Goal: Information Seeking & Learning: Learn about a topic

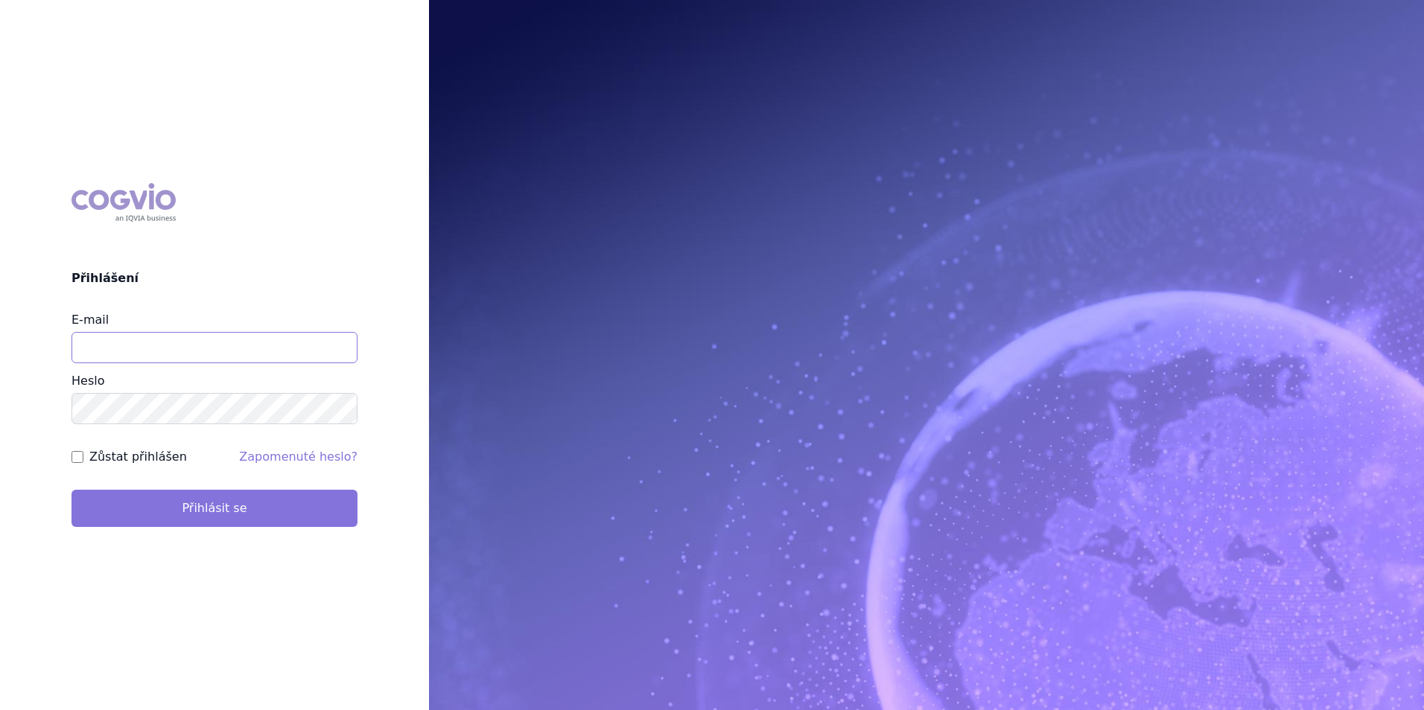
type input "apolena.koklarova@vzp.cz"
click at [176, 504] on button "Přihlásit se" at bounding box center [214, 508] width 286 height 37
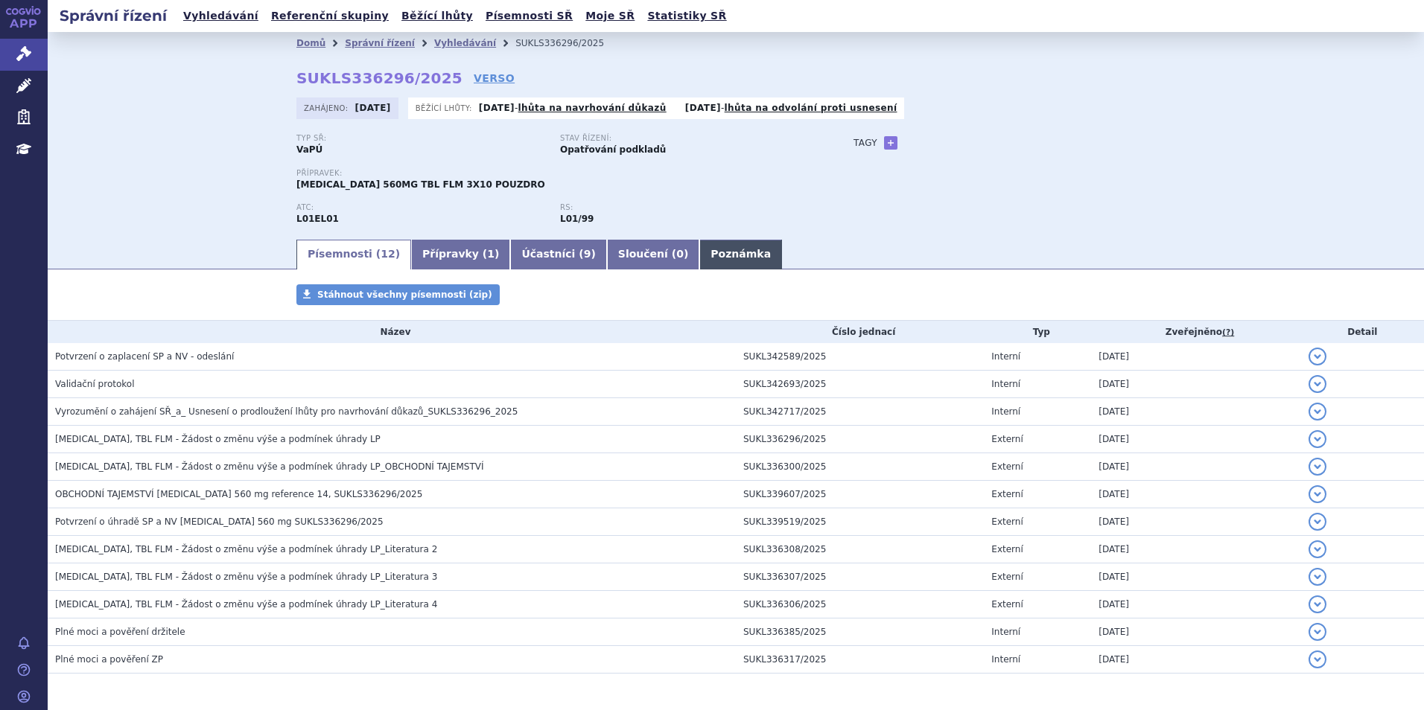
click at [699, 255] on link "Poznámka" at bounding box center [740, 255] width 83 height 30
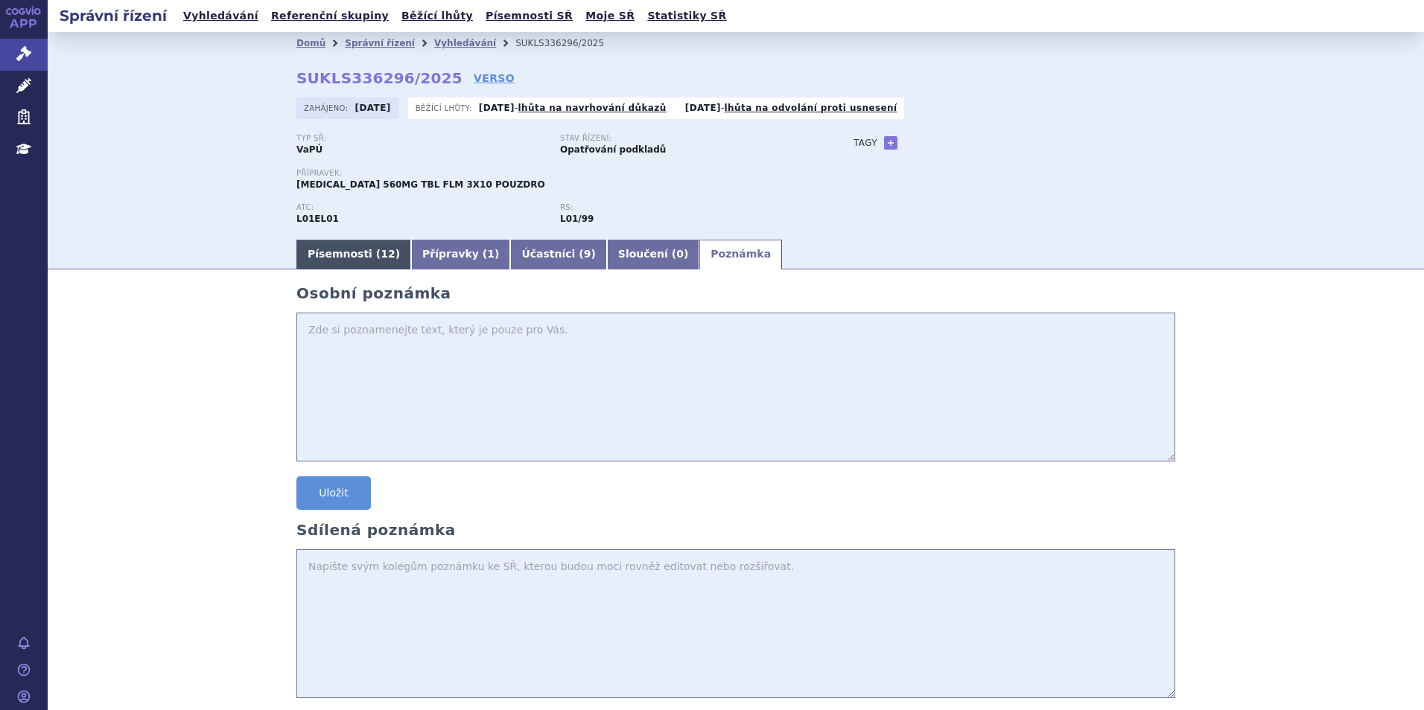
click at [377, 249] on link "Písemnosti ( 12 )" at bounding box center [353, 255] width 115 height 30
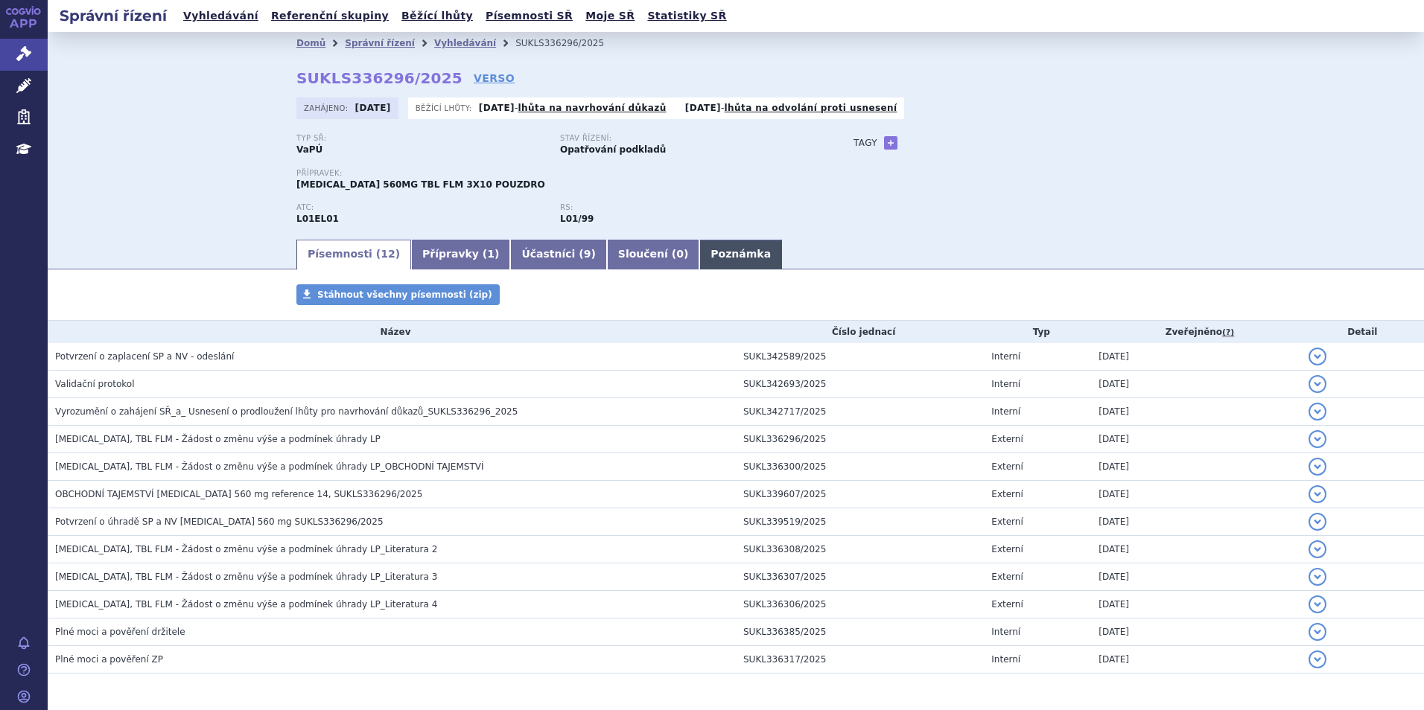
click at [699, 252] on link "Poznámka" at bounding box center [740, 255] width 83 height 30
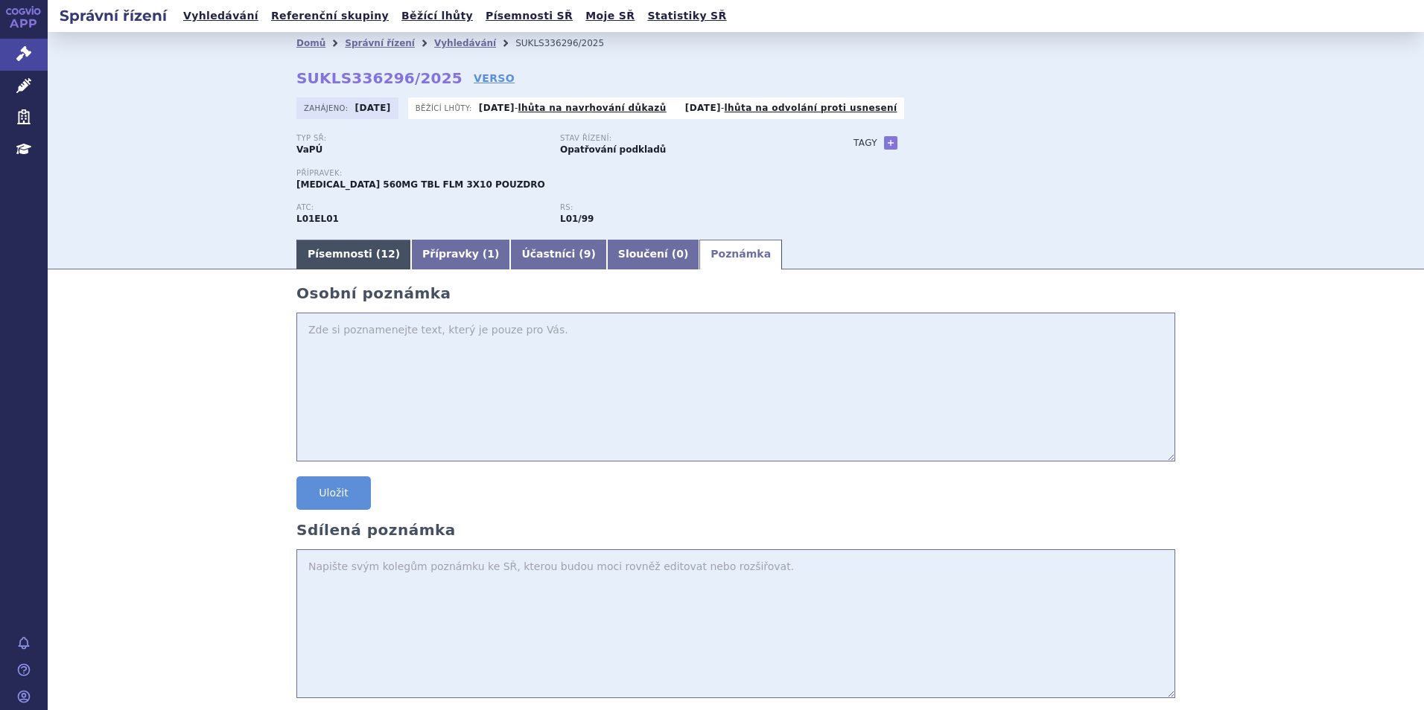
click at [358, 259] on link "Písemnosti ( 12 )" at bounding box center [353, 255] width 115 height 30
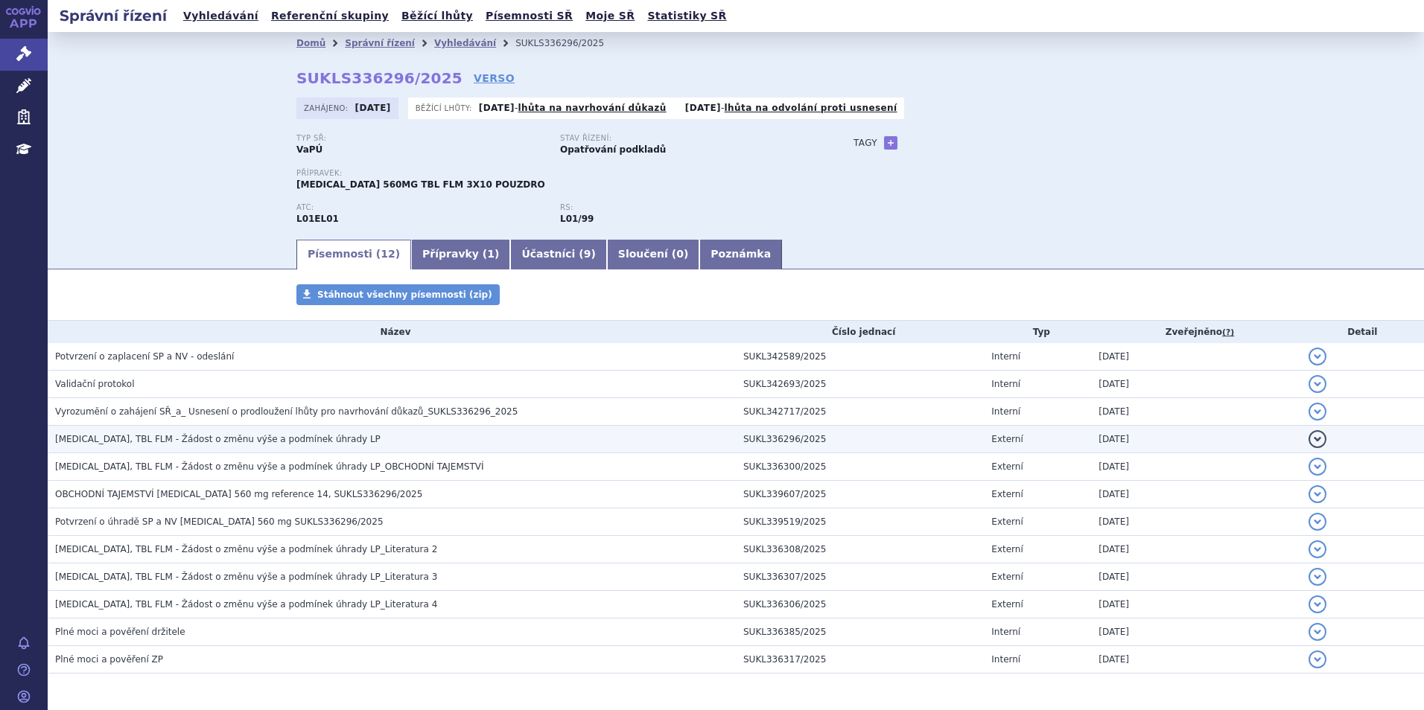
click at [224, 444] on span "IMBRUVICA, TBL FLM - Žádost o změnu výše a podmínek úhrady LP" at bounding box center [217, 439] width 325 height 10
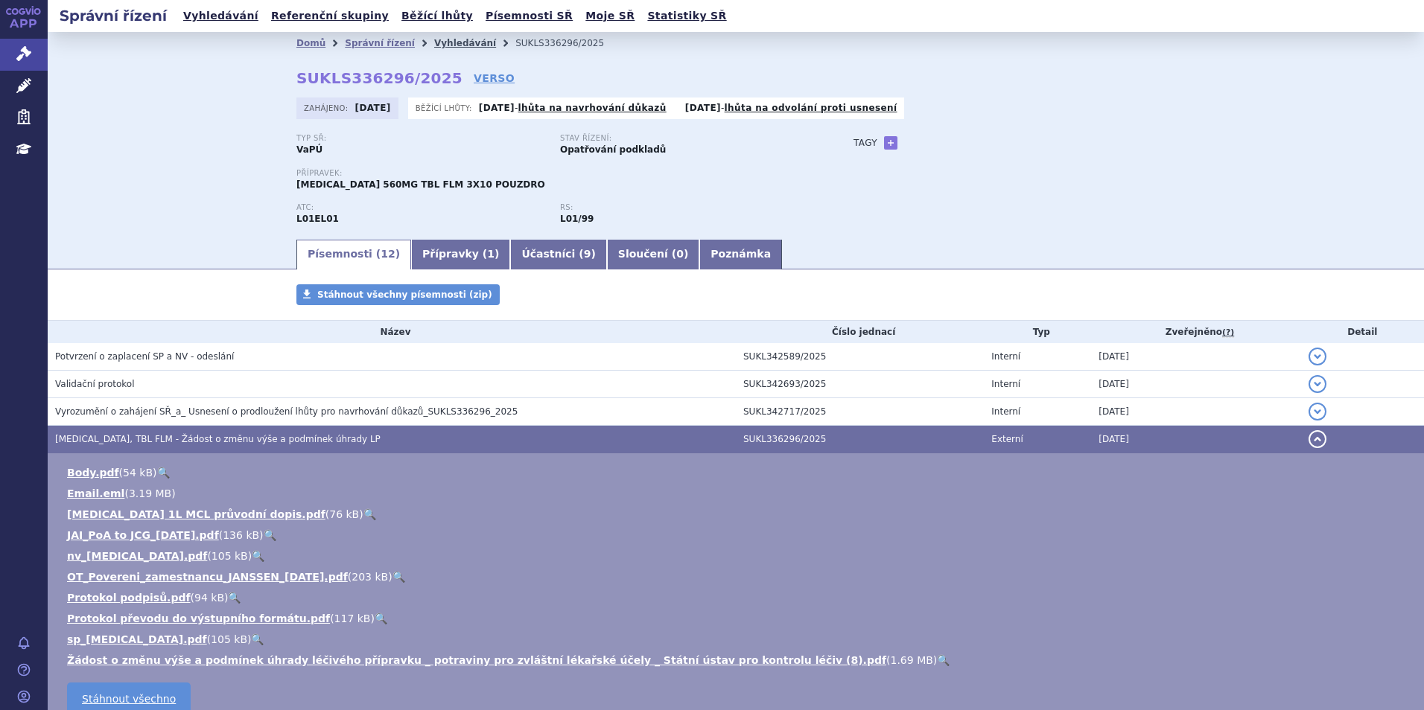
click at [436, 42] on link "Vyhledávání" at bounding box center [465, 43] width 62 height 10
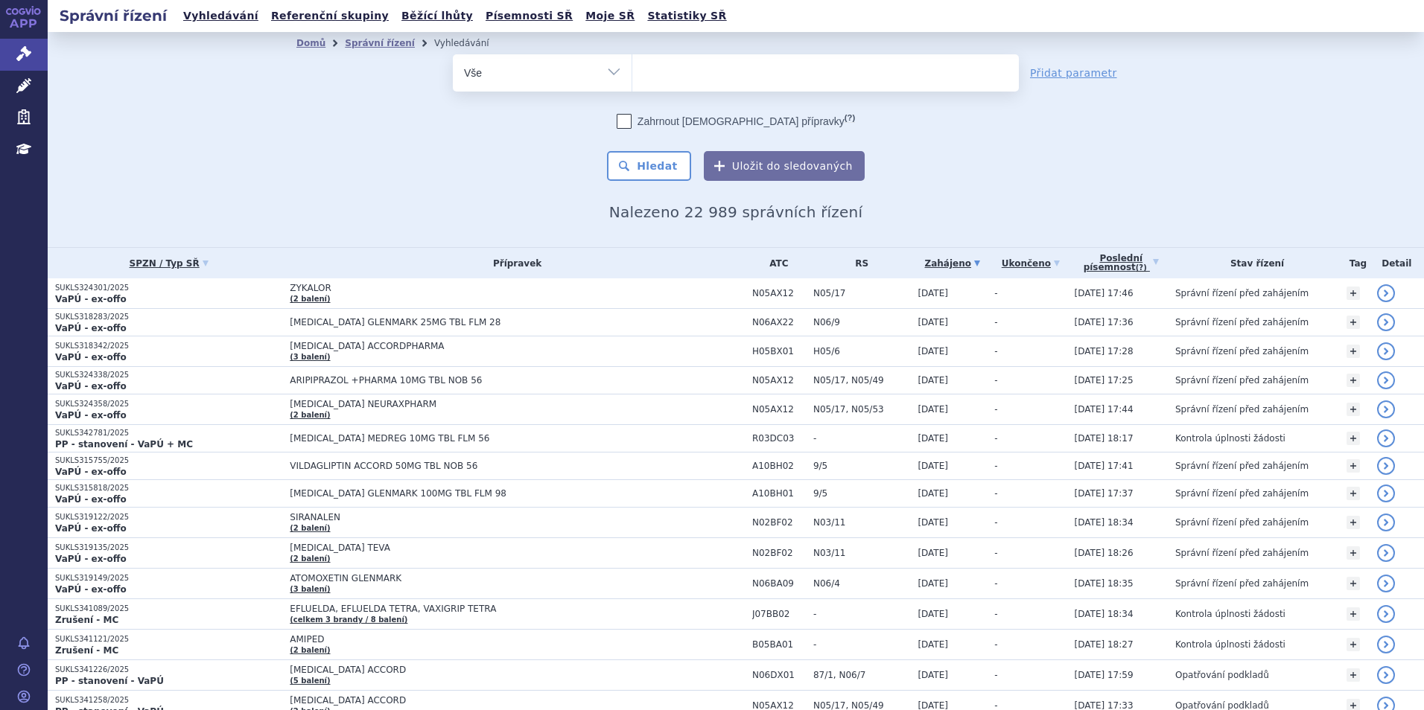
click at [698, 70] on ul at bounding box center [825, 69] width 386 height 31
click at [632, 70] on select at bounding box center [631, 72] width 1 height 37
type input "im"
type input "imfi"
type input "imfinz"
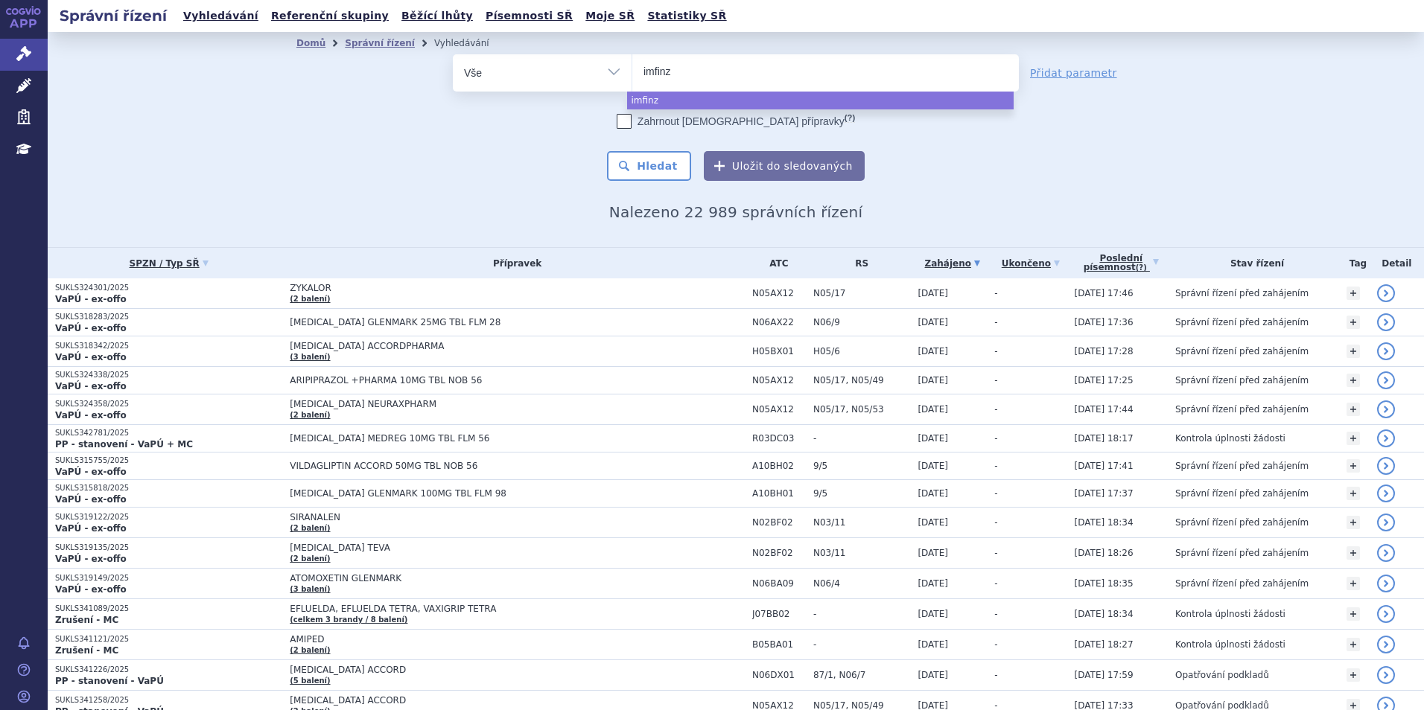
type input "imfinzi"
select select "[MEDICAL_DATA]"
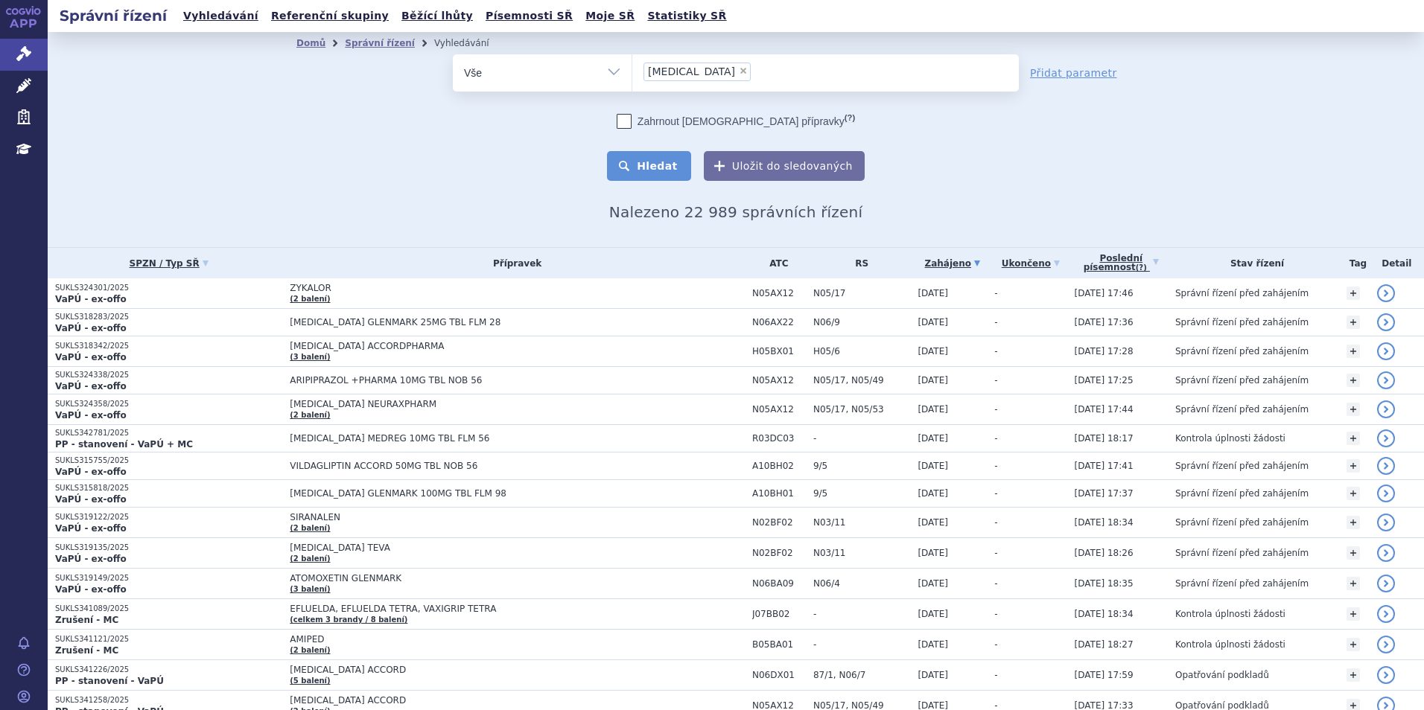
click at [649, 162] on button "Hledat" at bounding box center [649, 166] width 84 height 30
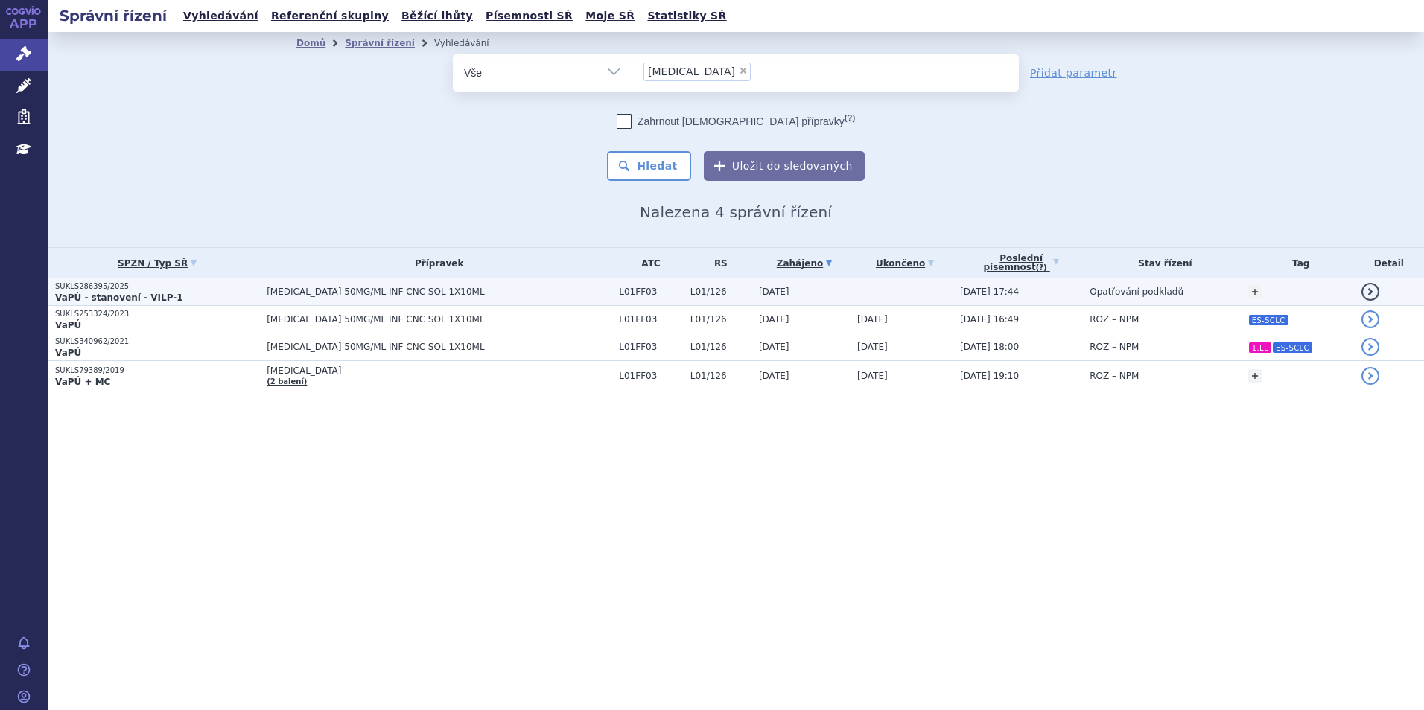
click at [223, 281] on p "SUKLS286395/2025" at bounding box center [157, 286] width 204 height 10
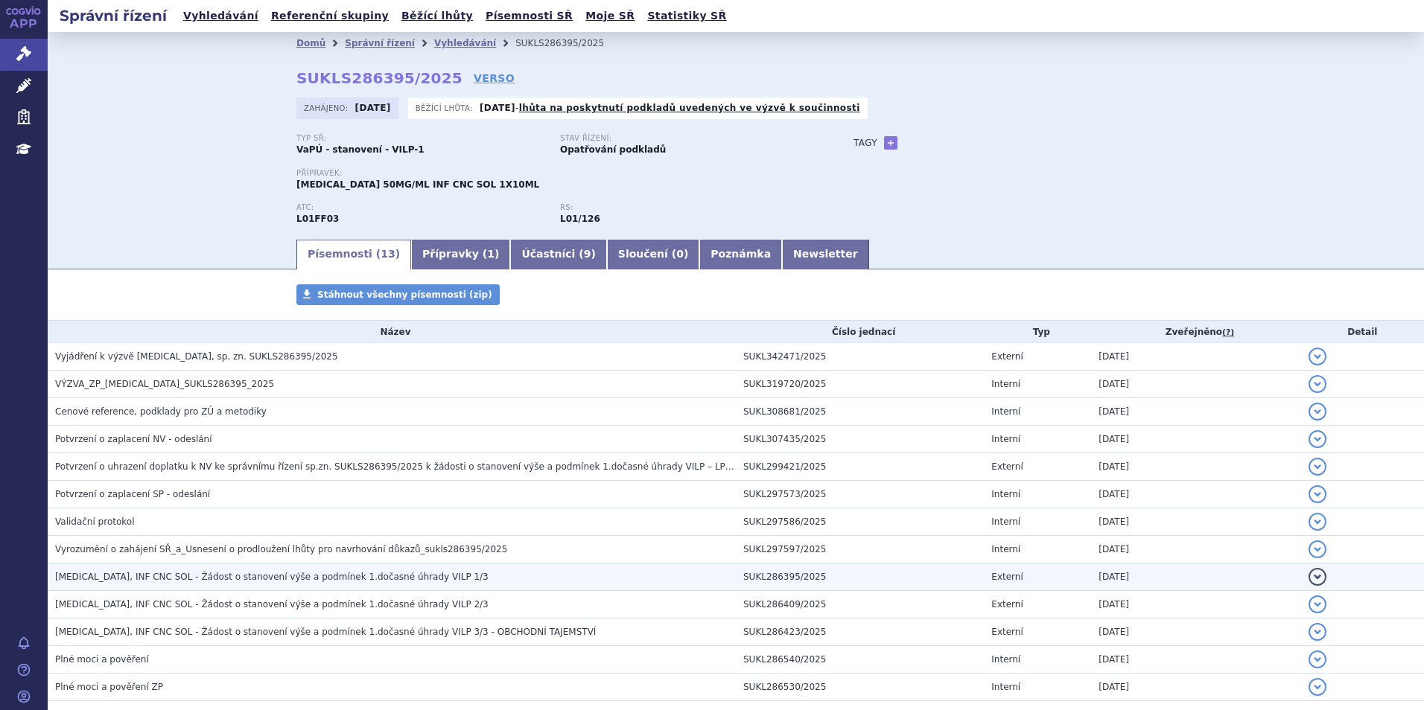
click at [334, 569] on td "IMFINZI, INF CNC SOL - Žádost o stanovení výše a podmínek 1.dočasné úhrady VILP…" at bounding box center [392, 578] width 688 height 28
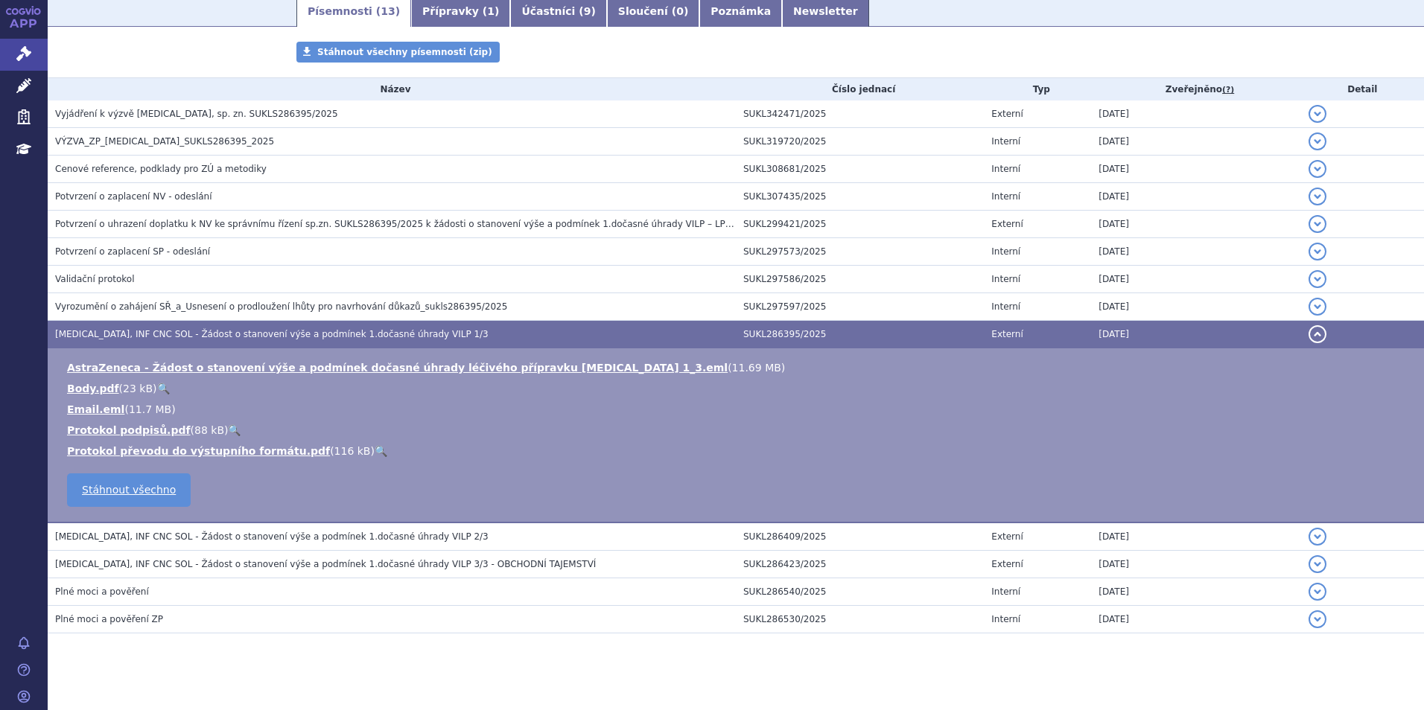
scroll to position [255, 0]
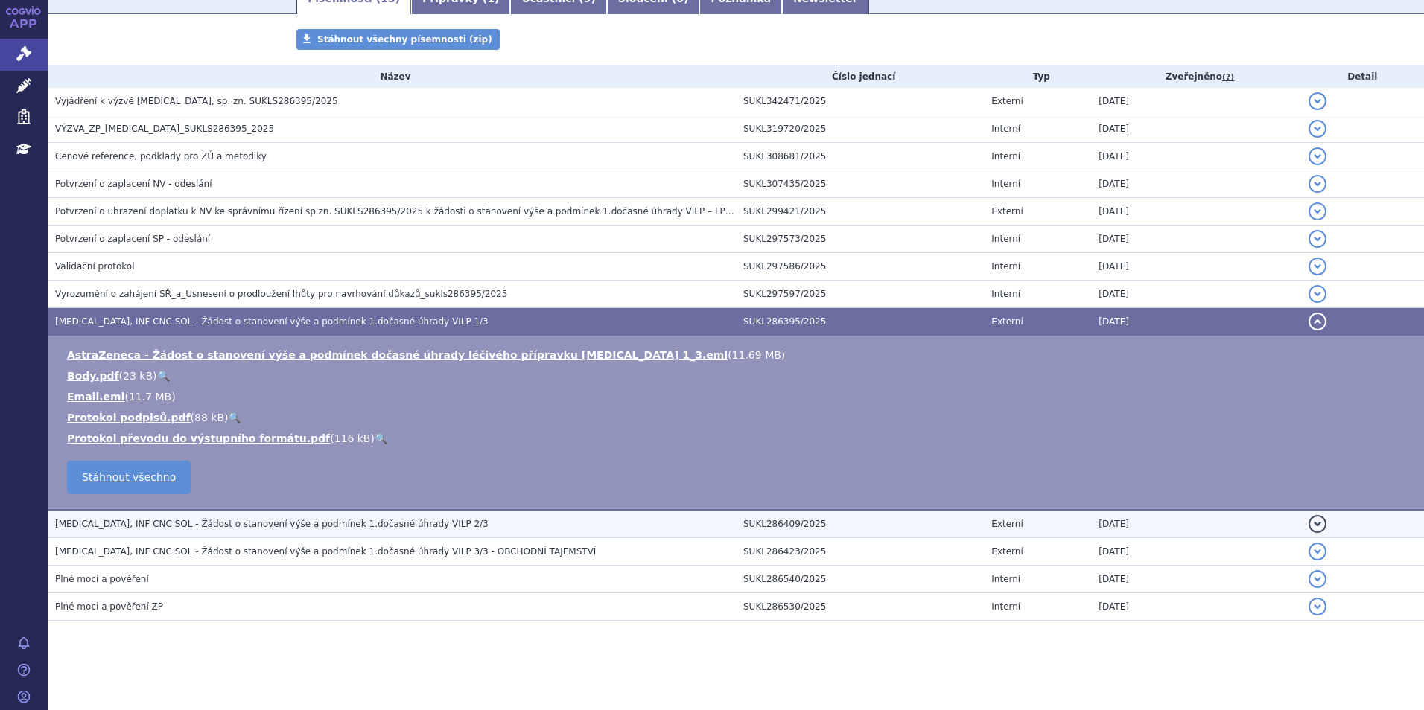
click at [411, 526] on h3 "IMFINZI, INF CNC SOL - Žádost o stanovení výše a podmínek 1.dočasné úhrady VILP…" at bounding box center [395, 524] width 681 height 15
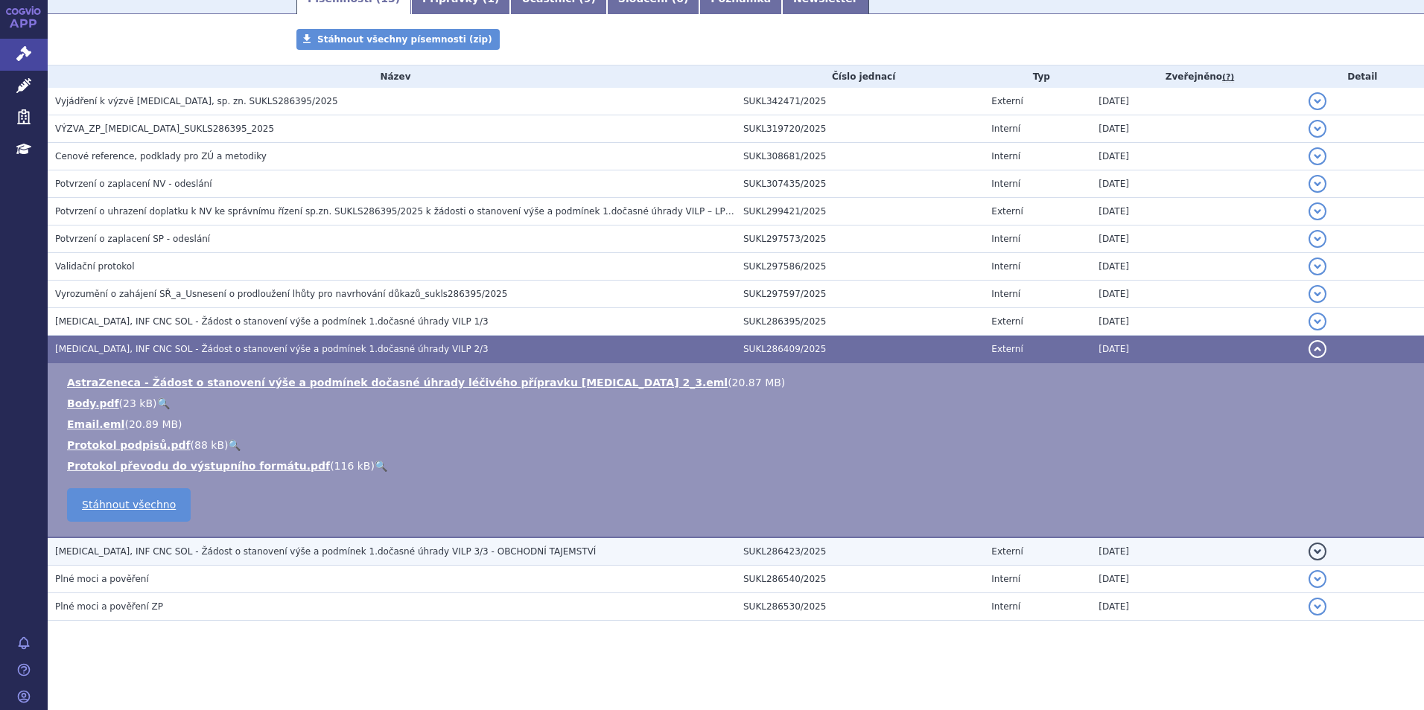
click at [404, 553] on span "IMFINZI, INF CNC SOL - Žádost o stanovení výše a podmínek 1.dočasné úhrady VILP…" at bounding box center [325, 552] width 541 height 10
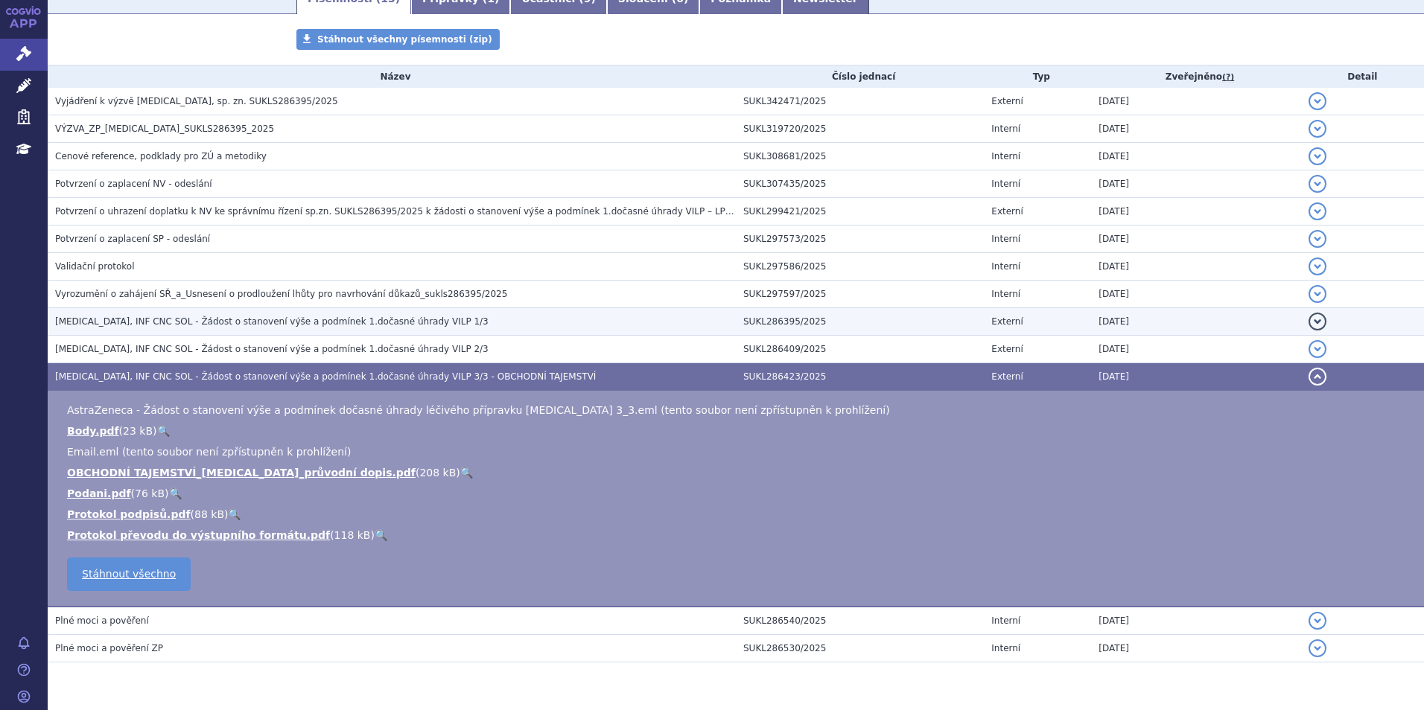
click at [309, 327] on span "IMFINZI, INF CNC SOL - Žádost o stanovení výše a podmínek 1.dočasné úhrady VILP…" at bounding box center [271, 321] width 433 height 10
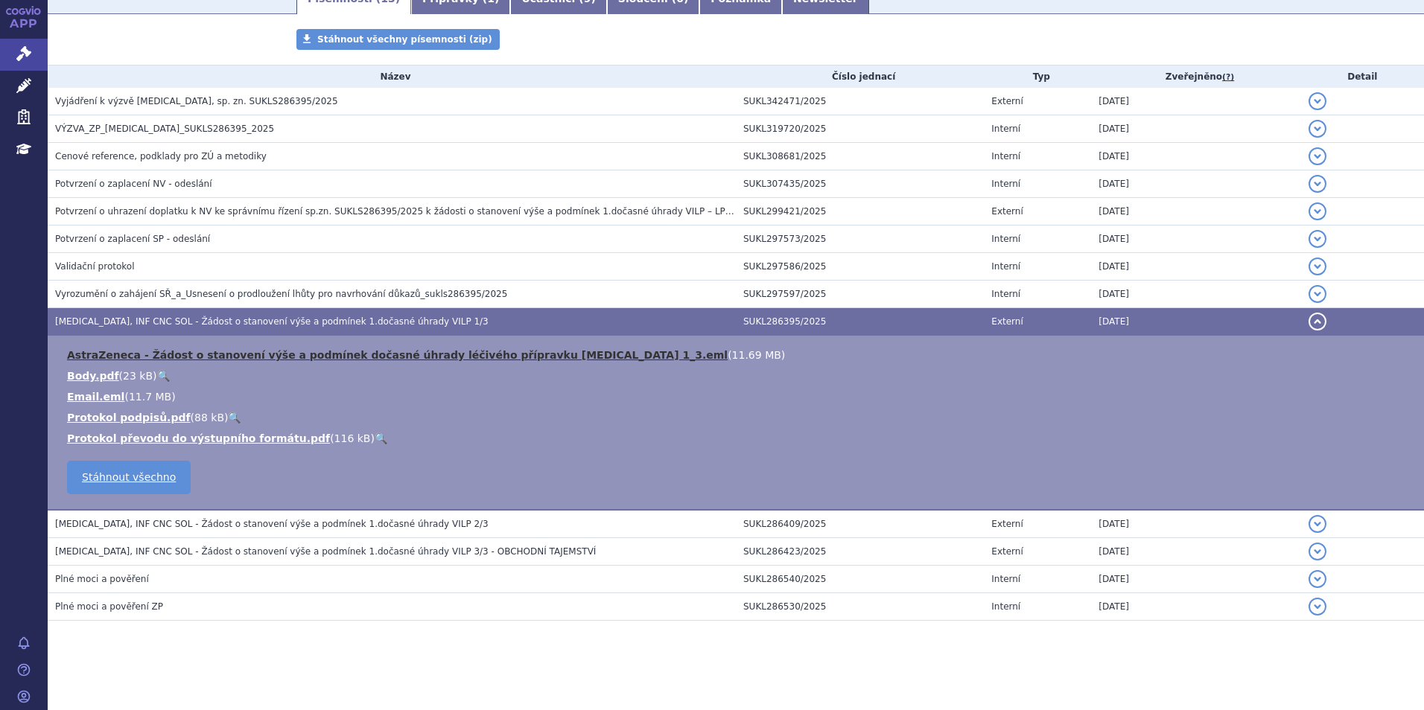
click at [345, 354] on link "AstraZeneca - Žádost o stanovení výše a podmínek dočasné úhrady léčivého přípra…" at bounding box center [397, 355] width 660 height 12
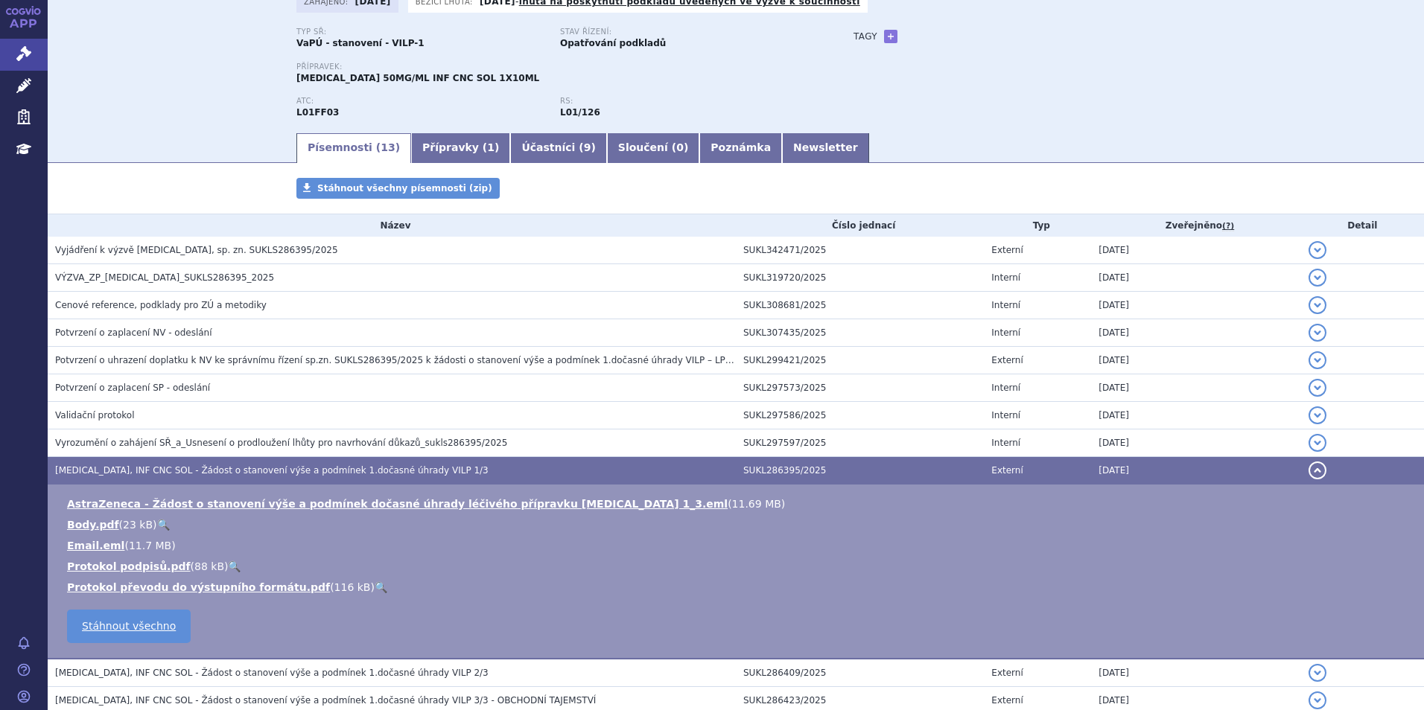
scroll to position [32, 0]
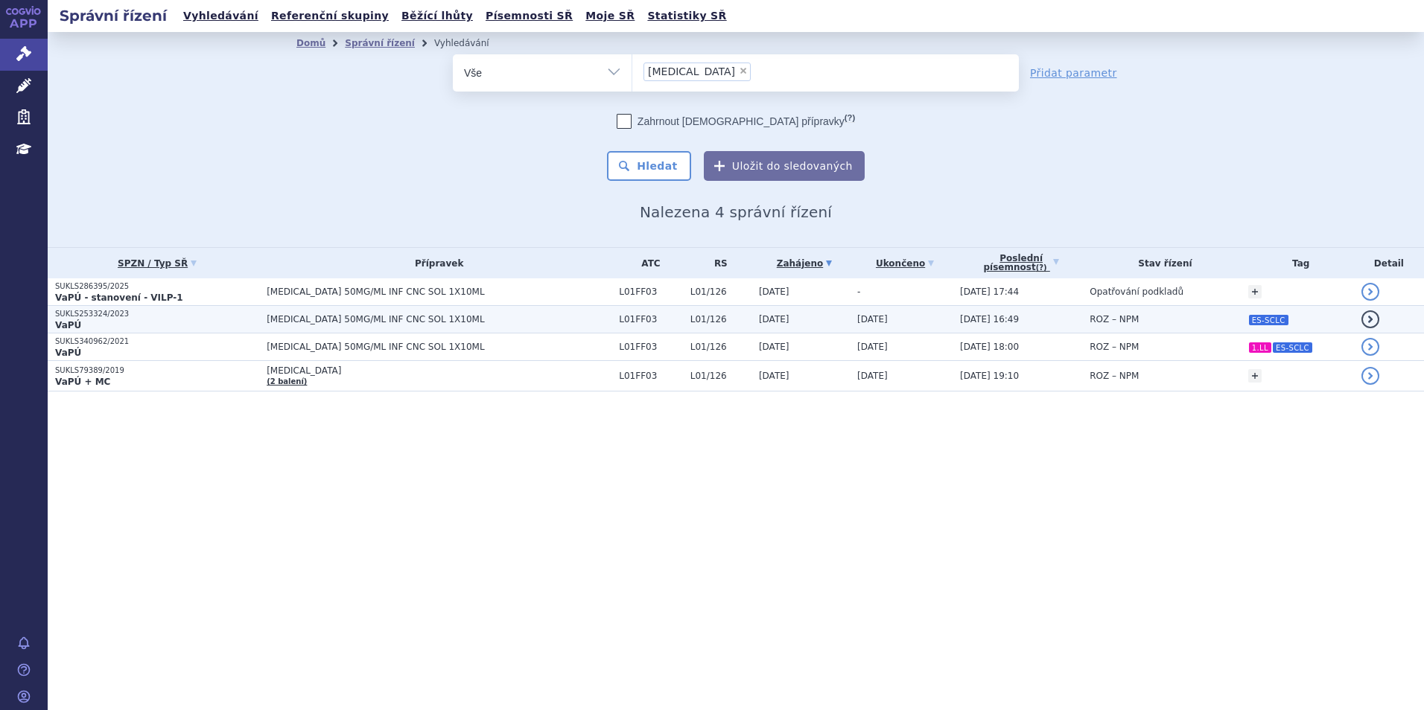
click at [235, 322] on p "VaPÚ" at bounding box center [157, 325] width 204 height 12
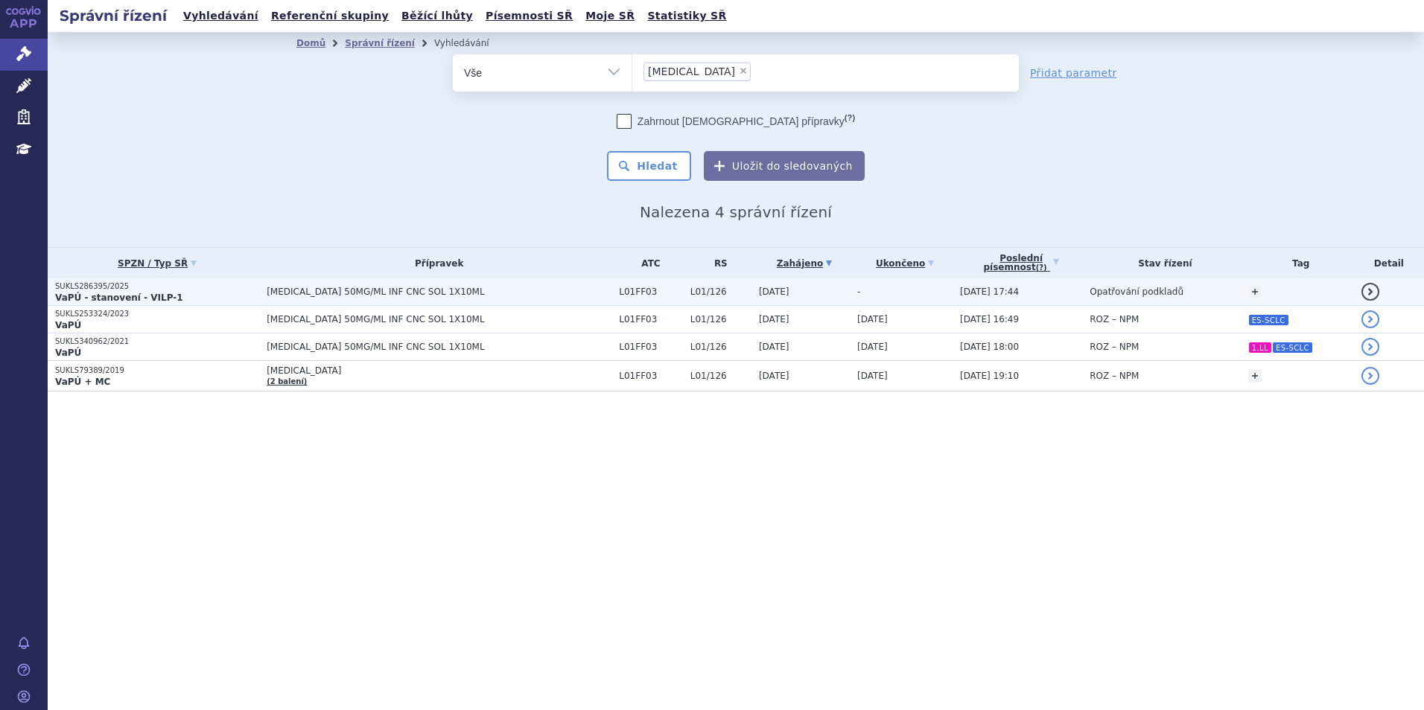
click at [177, 290] on p "SUKLS286395/2025" at bounding box center [157, 286] width 204 height 10
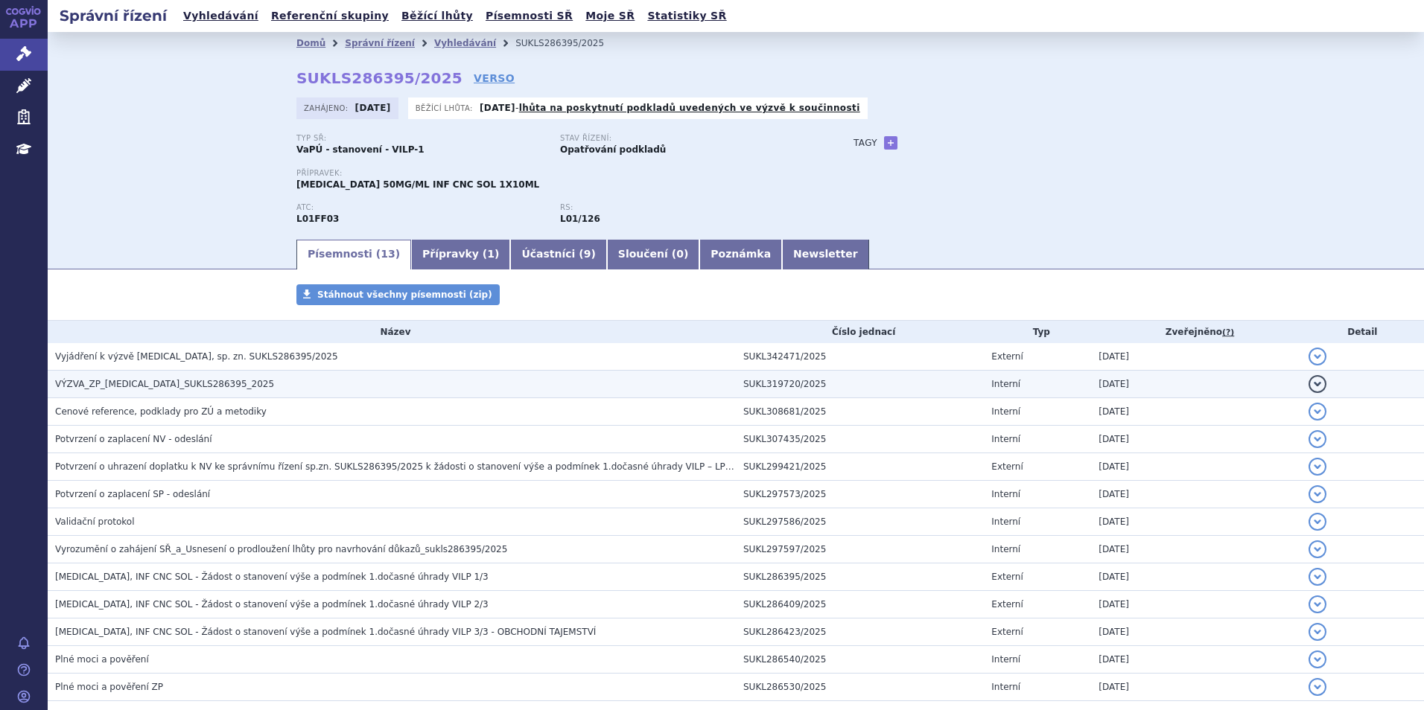
click at [110, 382] on span "VÝZVA_ZP_IMFINZI_SUKLS286395_2025" at bounding box center [164, 384] width 219 height 10
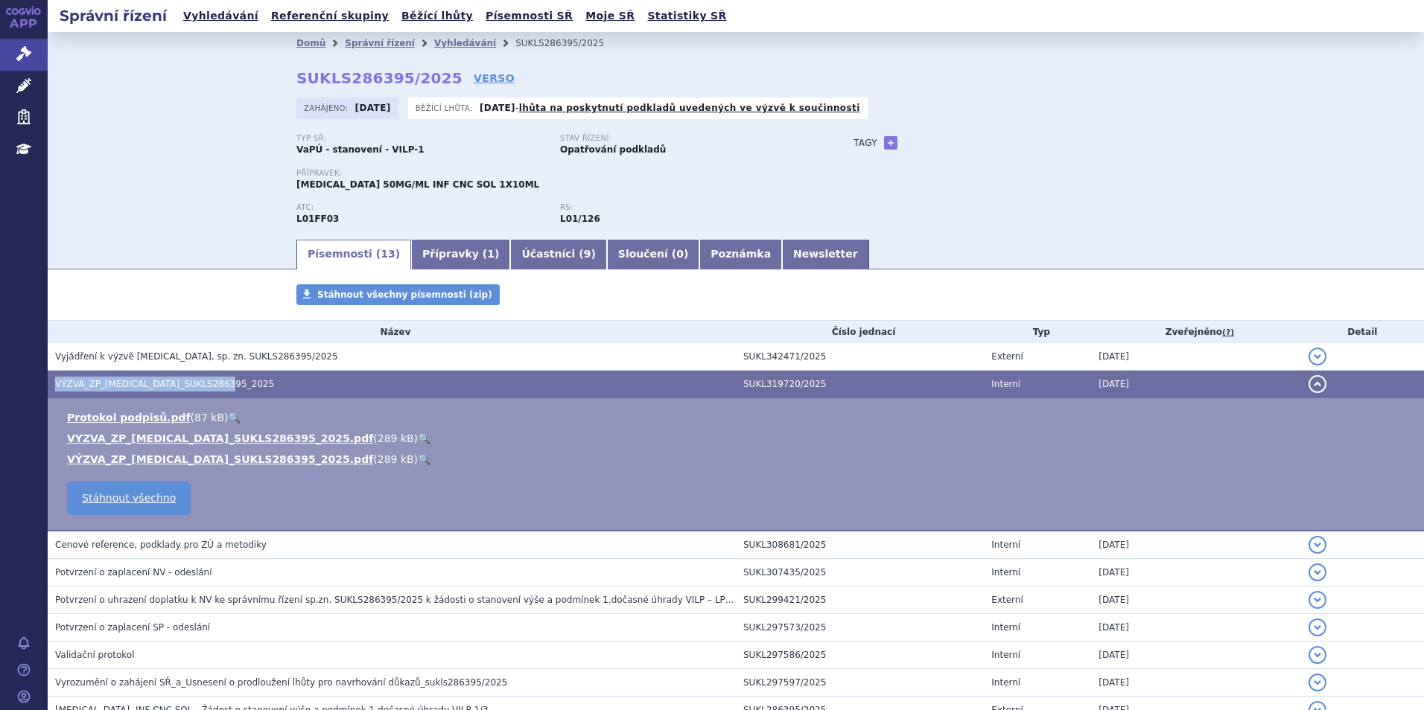
click at [110, 382] on span "VÝZVA_ZP_IMFINZI_SUKLS286395_2025" at bounding box center [164, 384] width 219 height 10
click at [418, 436] on link "🔍" at bounding box center [424, 439] width 13 height 12
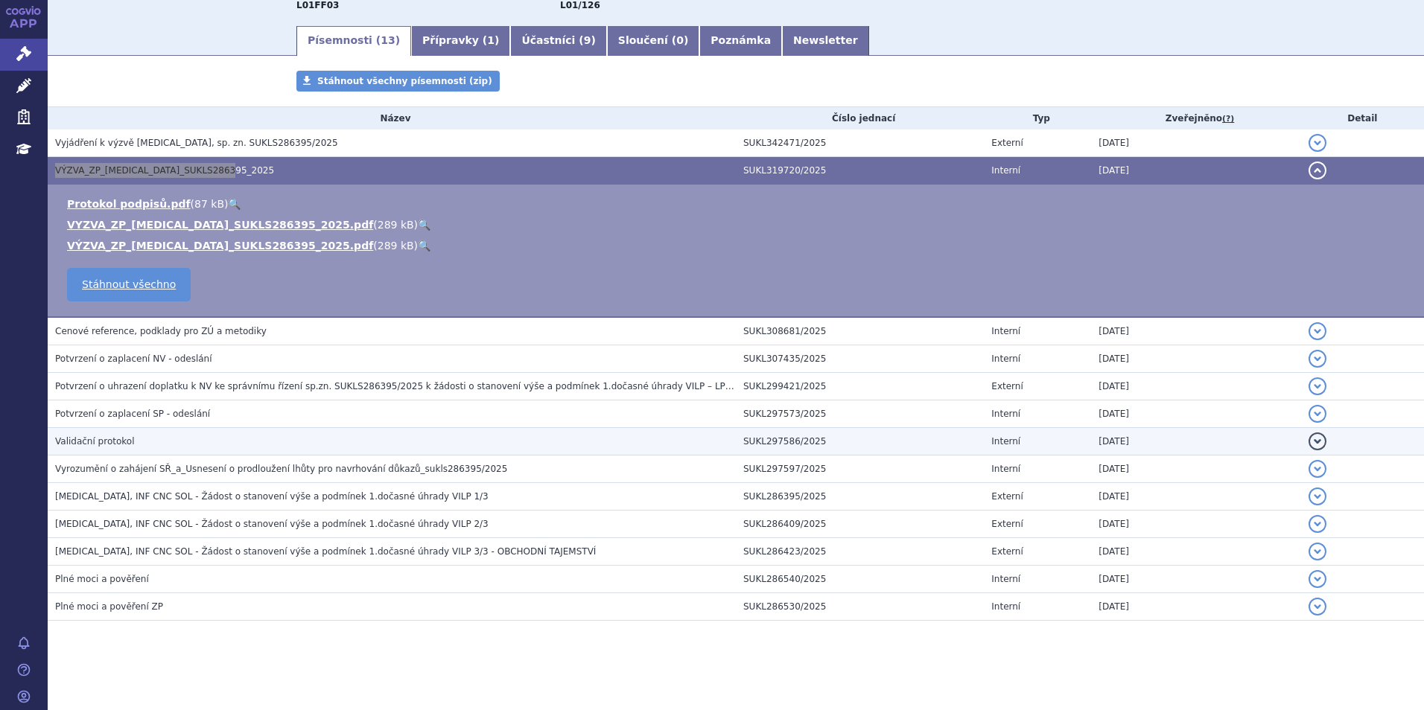
scroll to position [139, 0]
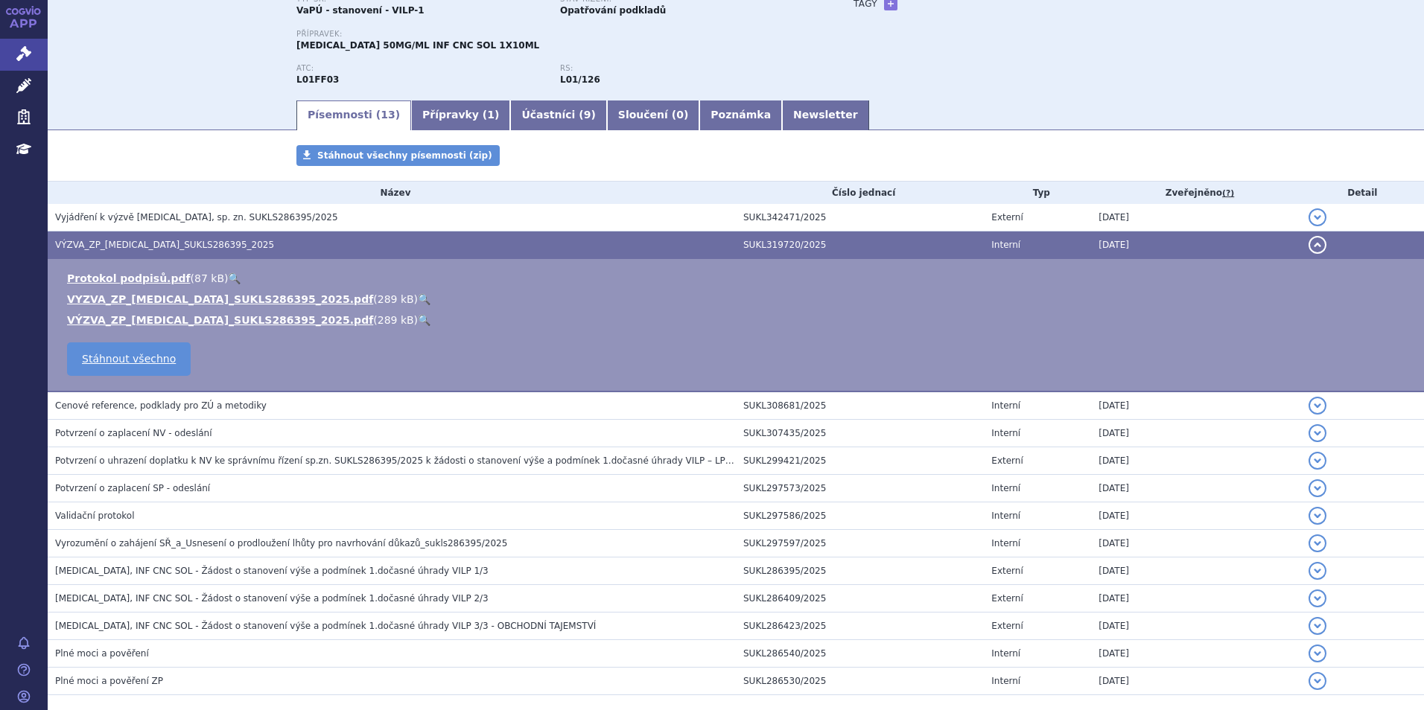
click at [847, 70] on div "Typ SŘ: VaPÚ - stanovení - VILP-1 Stav řízení: Opatřování podkladů Přípravek: I…" at bounding box center [735, 46] width 879 height 103
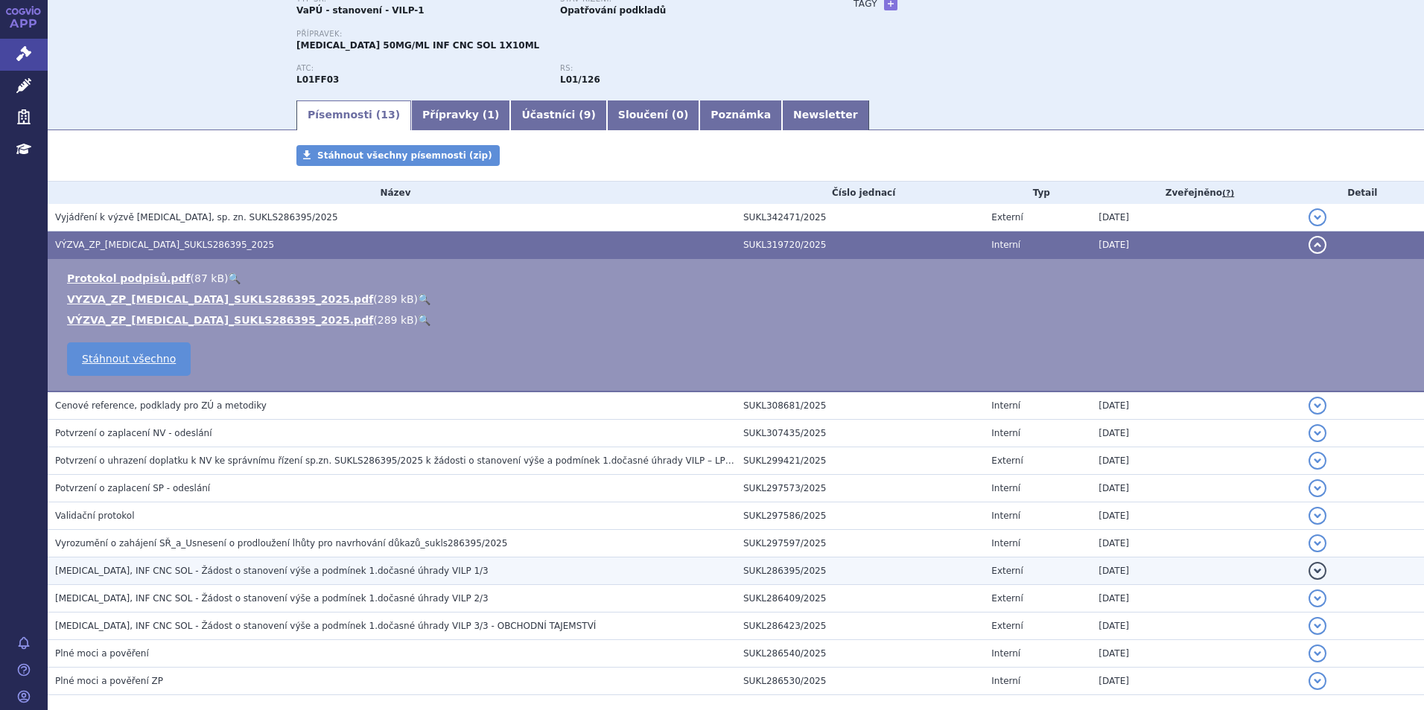
click at [498, 564] on h3 "IMFINZI, INF CNC SOL - Žádost o stanovení výše a podmínek 1.dočasné úhrady VILP…" at bounding box center [395, 571] width 681 height 15
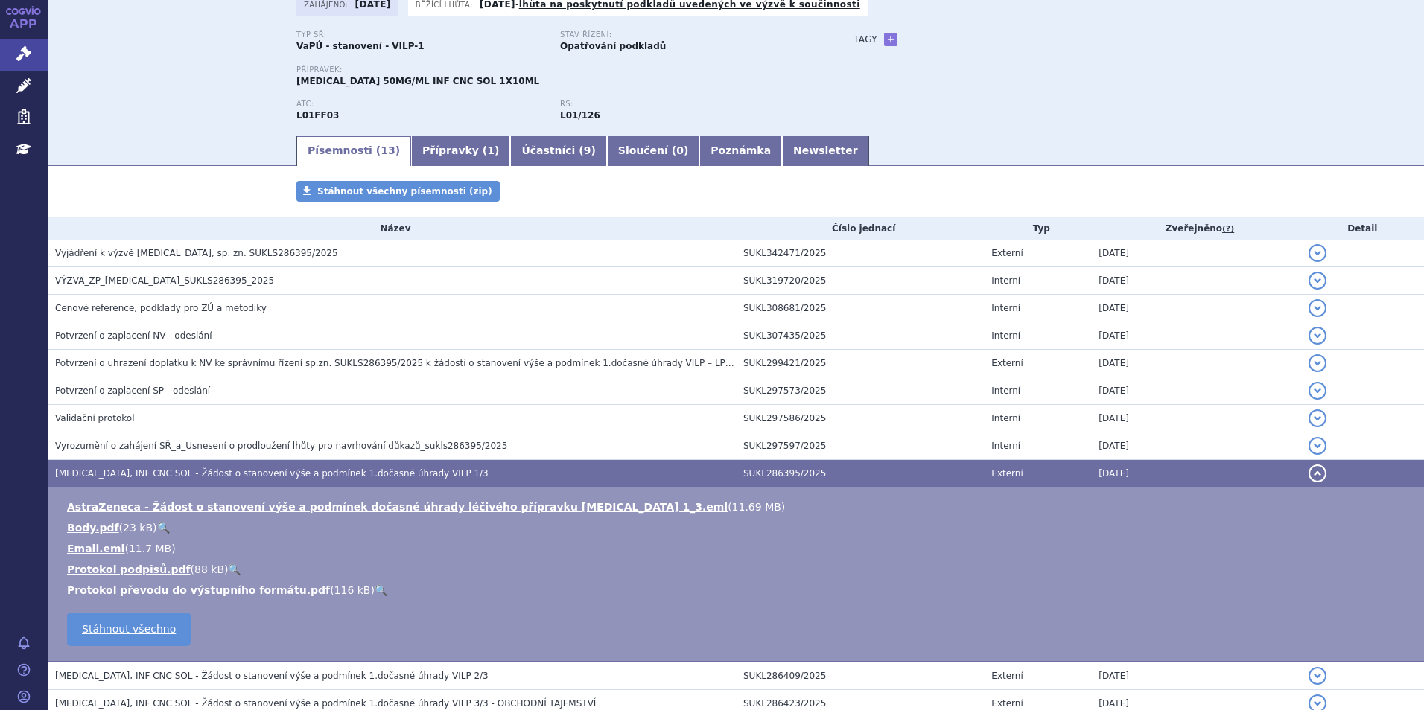
scroll to position [0, 0]
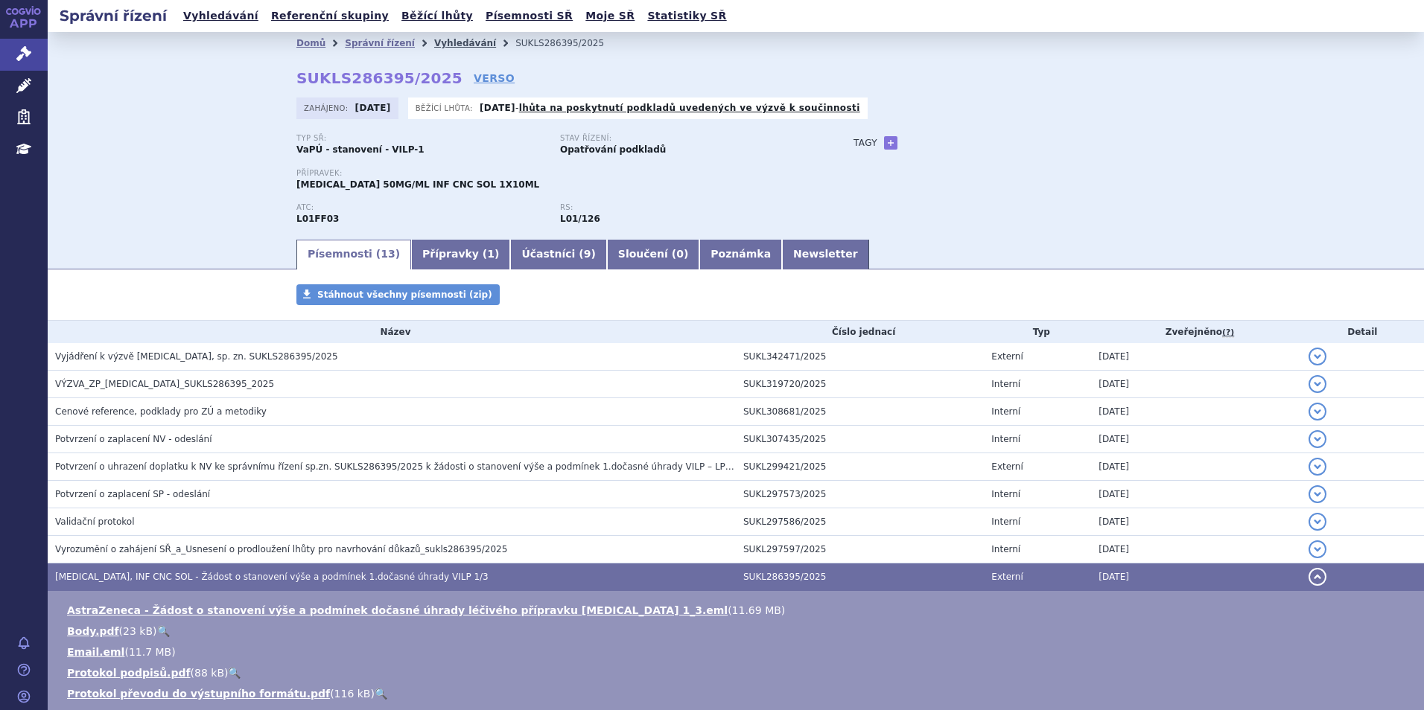
click at [434, 43] on link "Vyhledávání" at bounding box center [465, 43] width 62 height 10
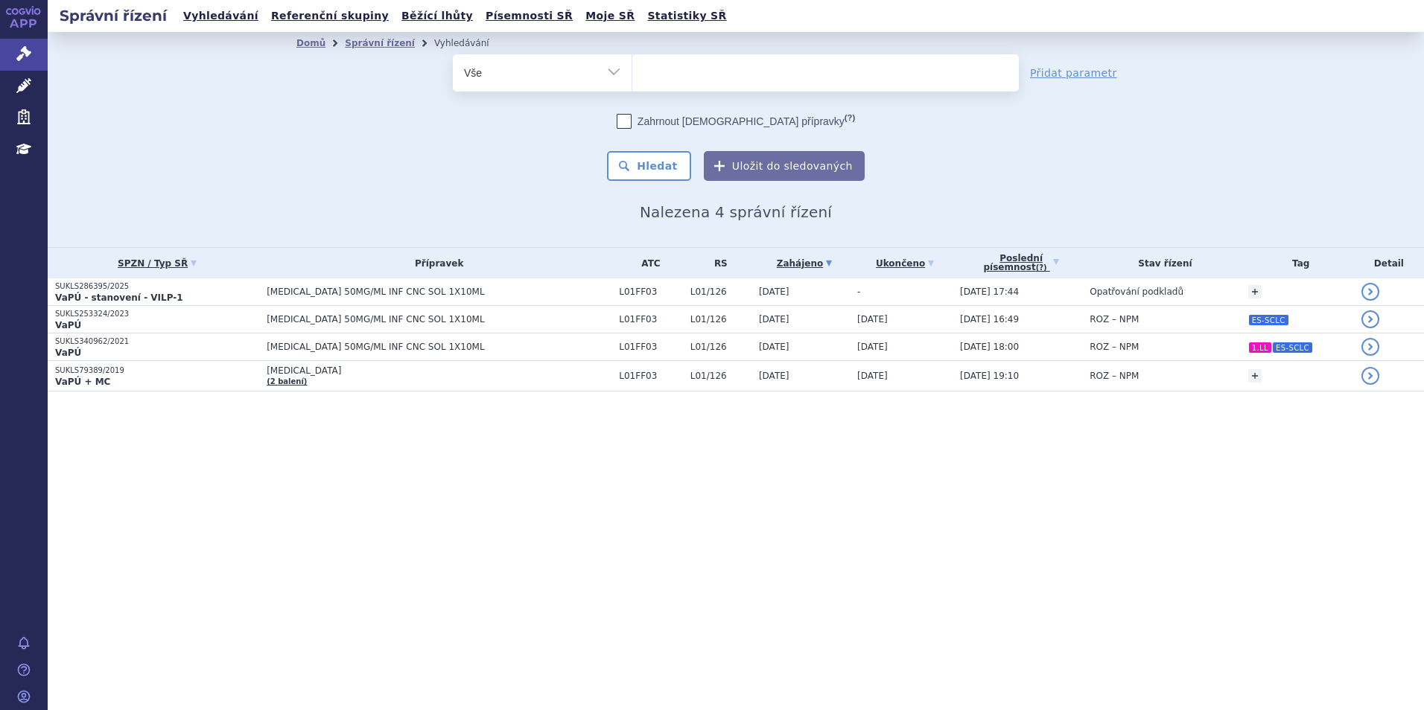
select select
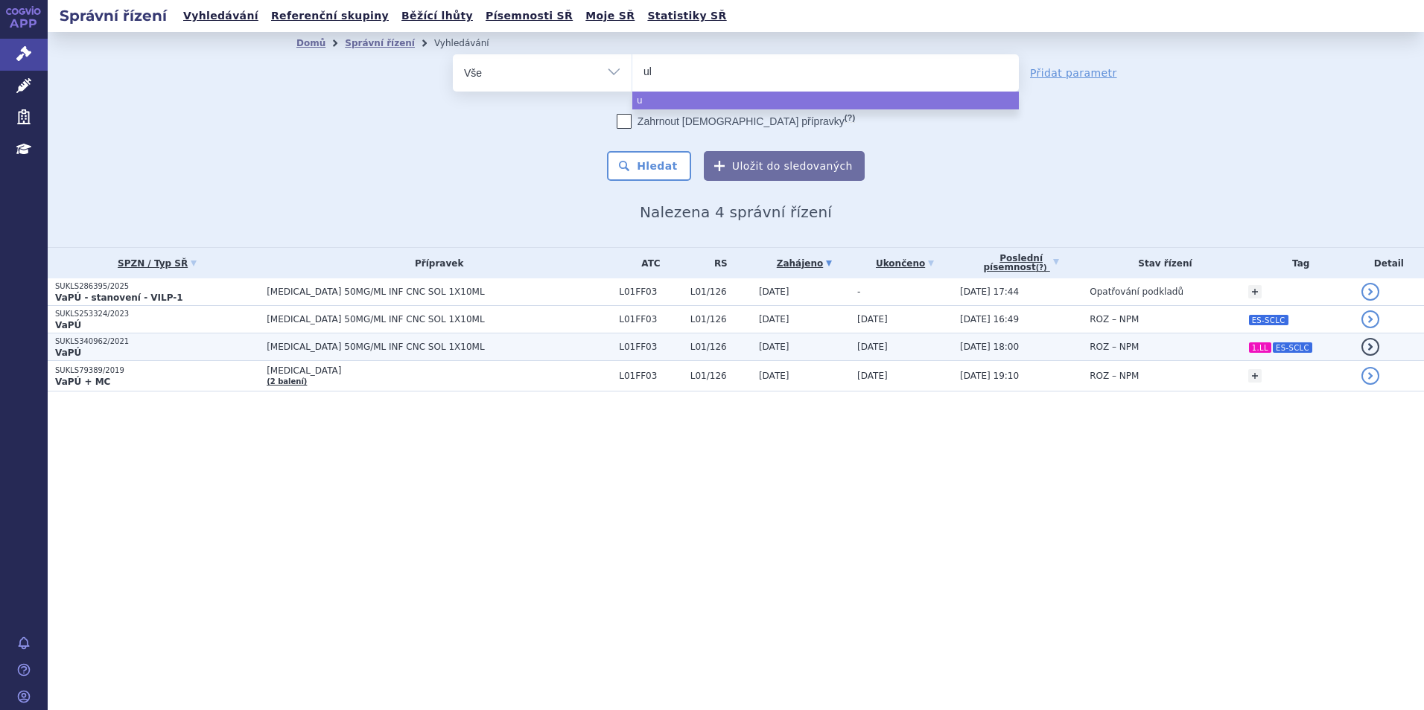
type input "ult"
type input "ulto"
type input "ultom"
type input "ultomi"
type input "ultomir"
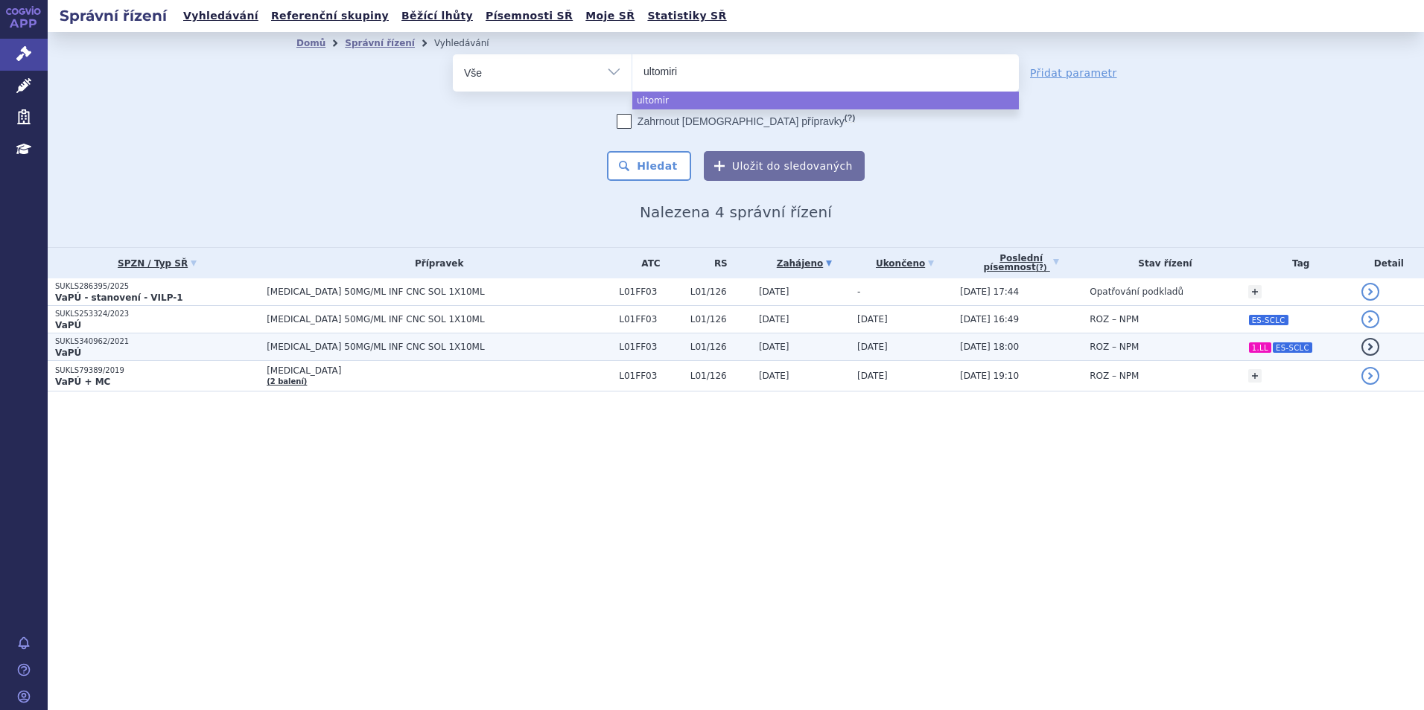
type input "[MEDICAL_DATA]"
select select "ultomiris"
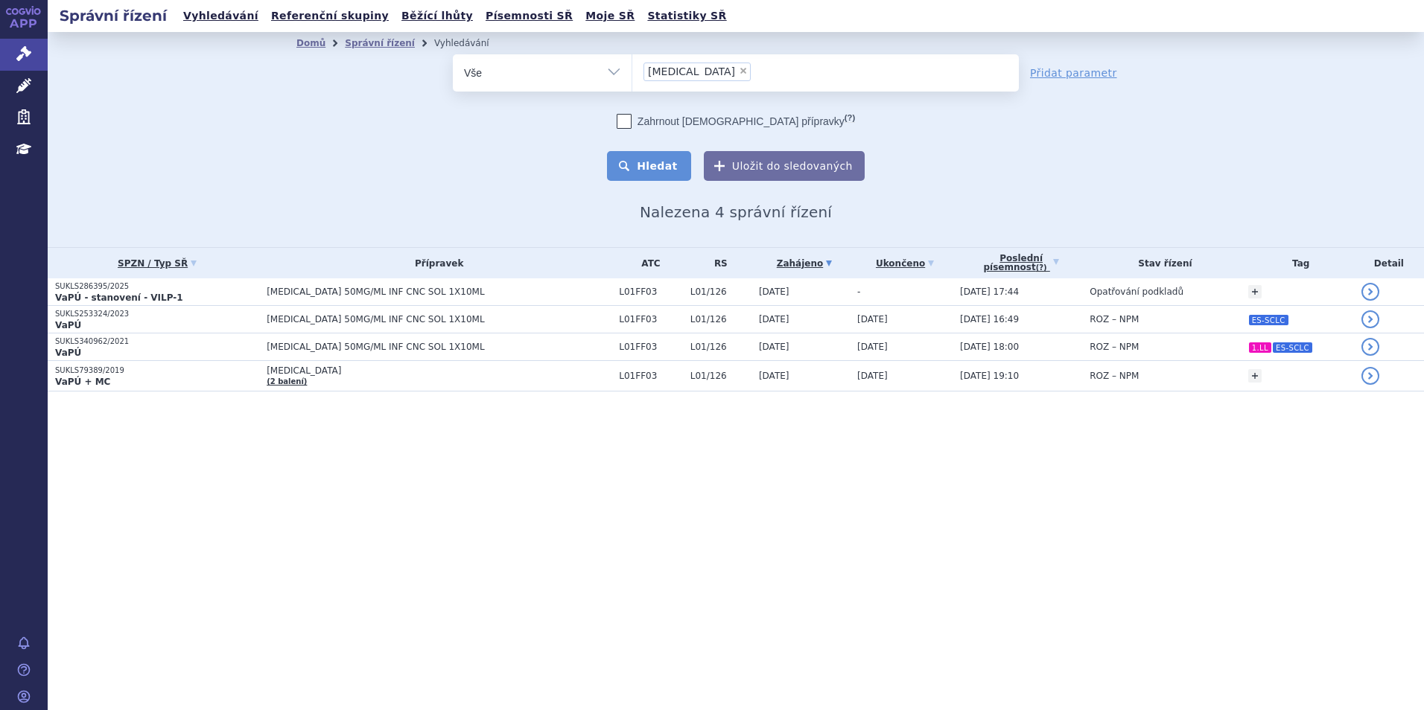
click at [656, 162] on button "Hledat" at bounding box center [649, 166] width 84 height 30
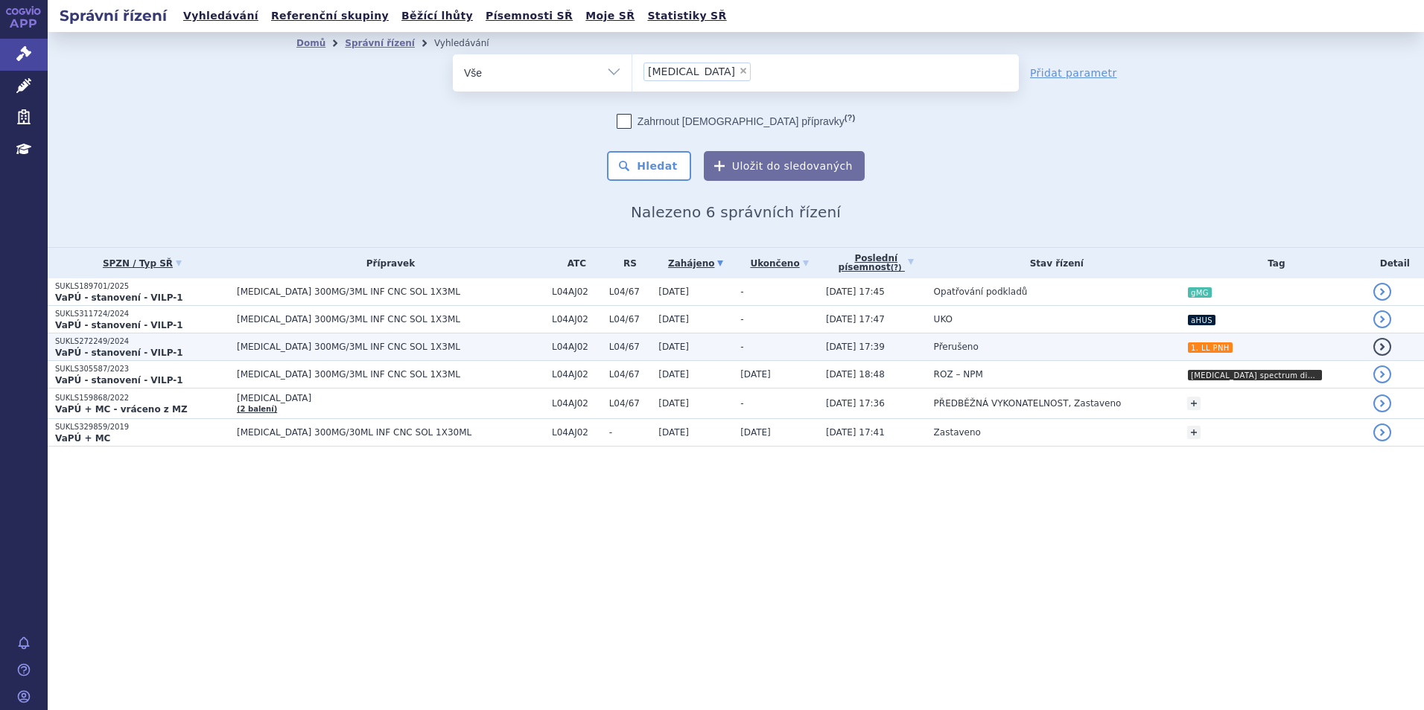
click at [438, 345] on span "[MEDICAL_DATA] 300MG/3ML INF CNC SOL 1X3ML" at bounding box center [391, 347] width 308 height 10
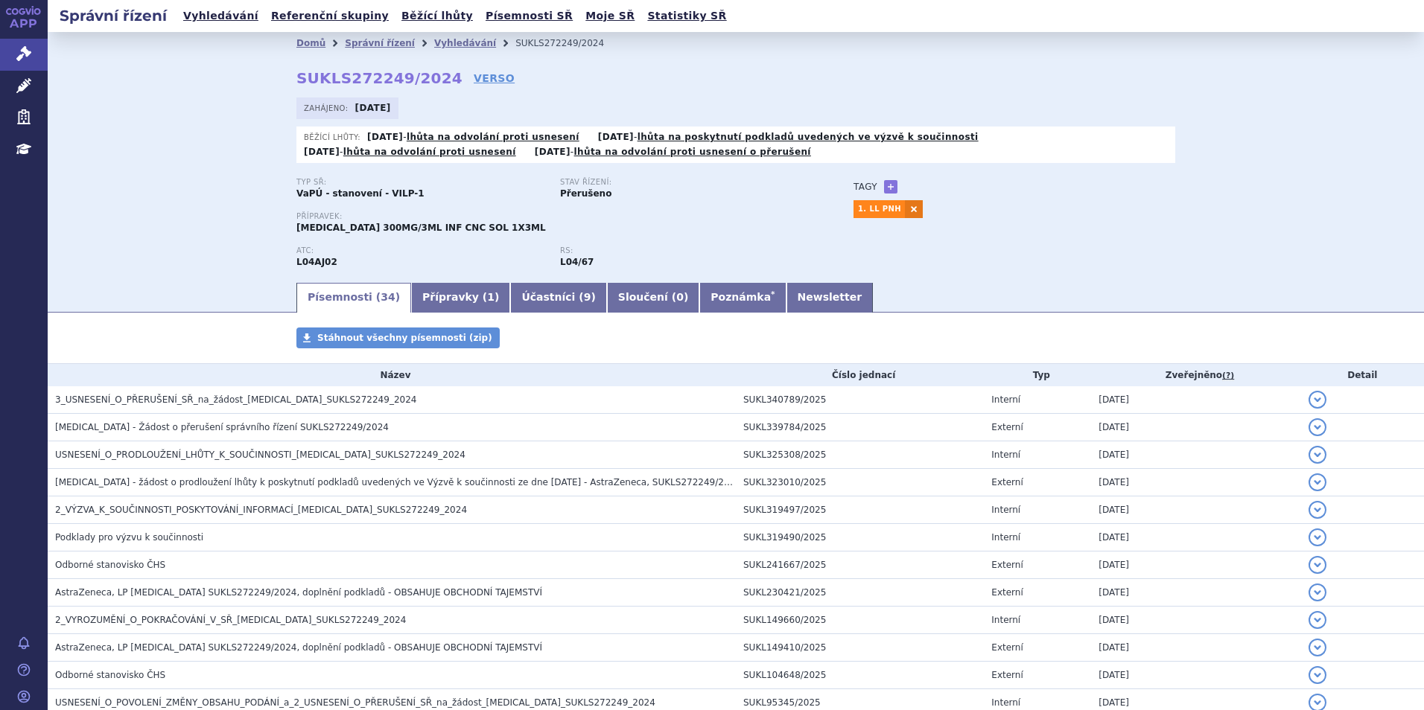
click at [431, 300] on link "Přípravky ( 1 )" at bounding box center [460, 298] width 99 height 30
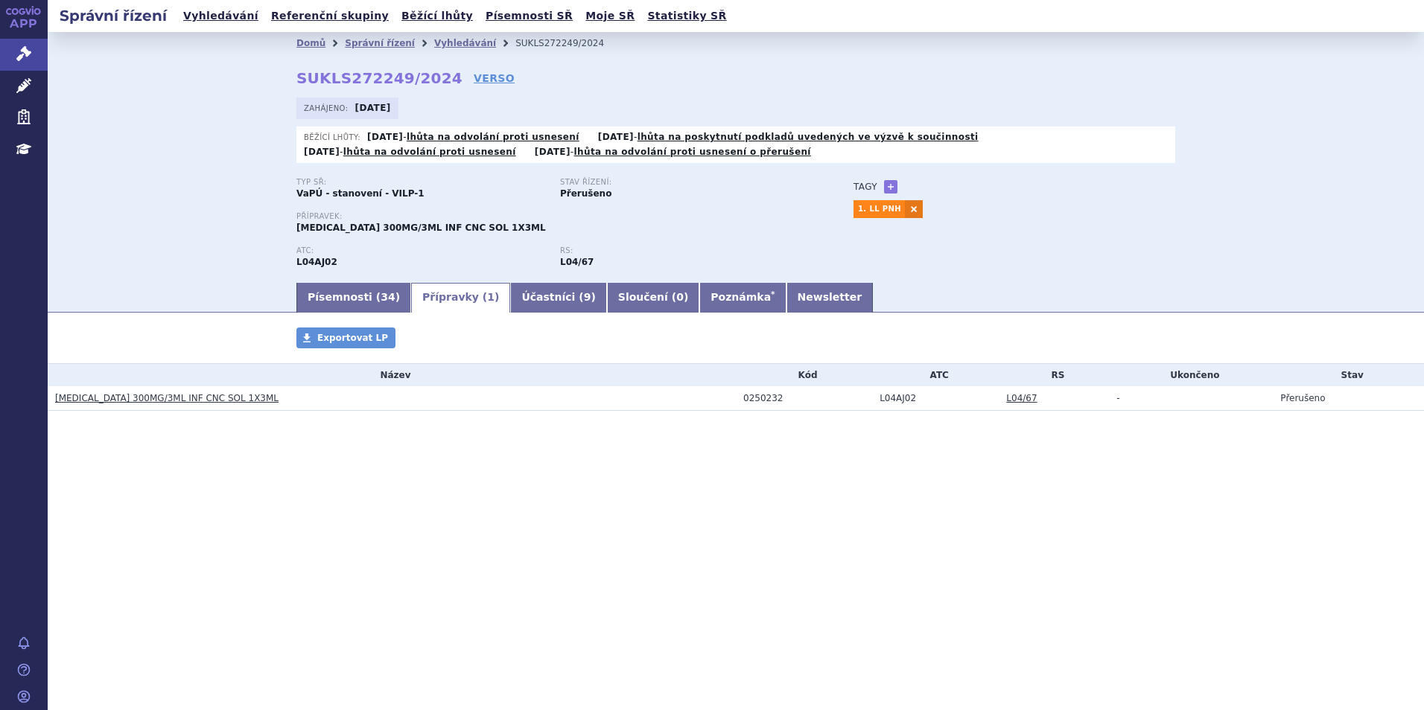
click at [211, 402] on link "[MEDICAL_DATA] 300MG/3ML INF CNC SOL 1X3ML" at bounding box center [166, 398] width 223 height 10
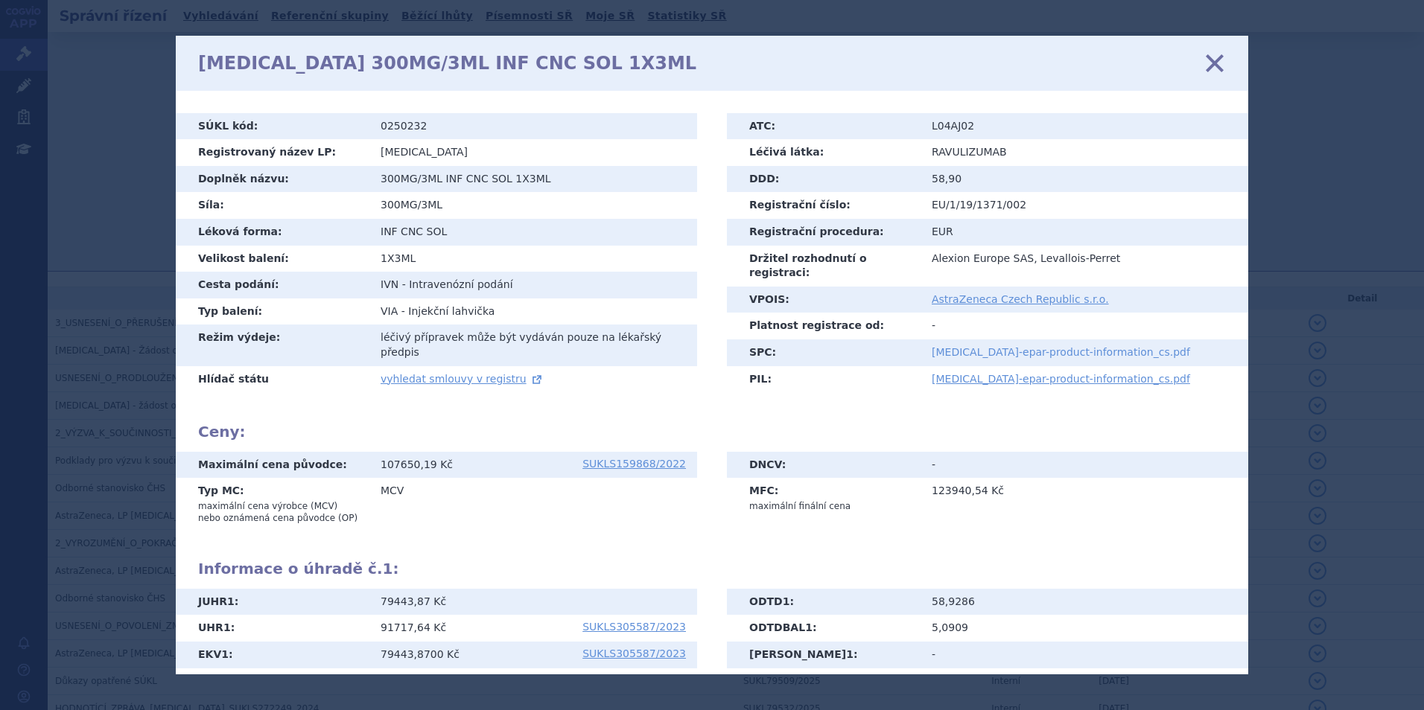
click at [950, 346] on link "ultomiris-epar-product-information_cs.pdf" at bounding box center [1060, 352] width 258 height 12
drag, startPoint x: 1217, startPoint y: 63, endPoint x: 1199, endPoint y: 66, distance: 18.7
click at [1217, 63] on icon at bounding box center [1214, 62] width 31 height 31
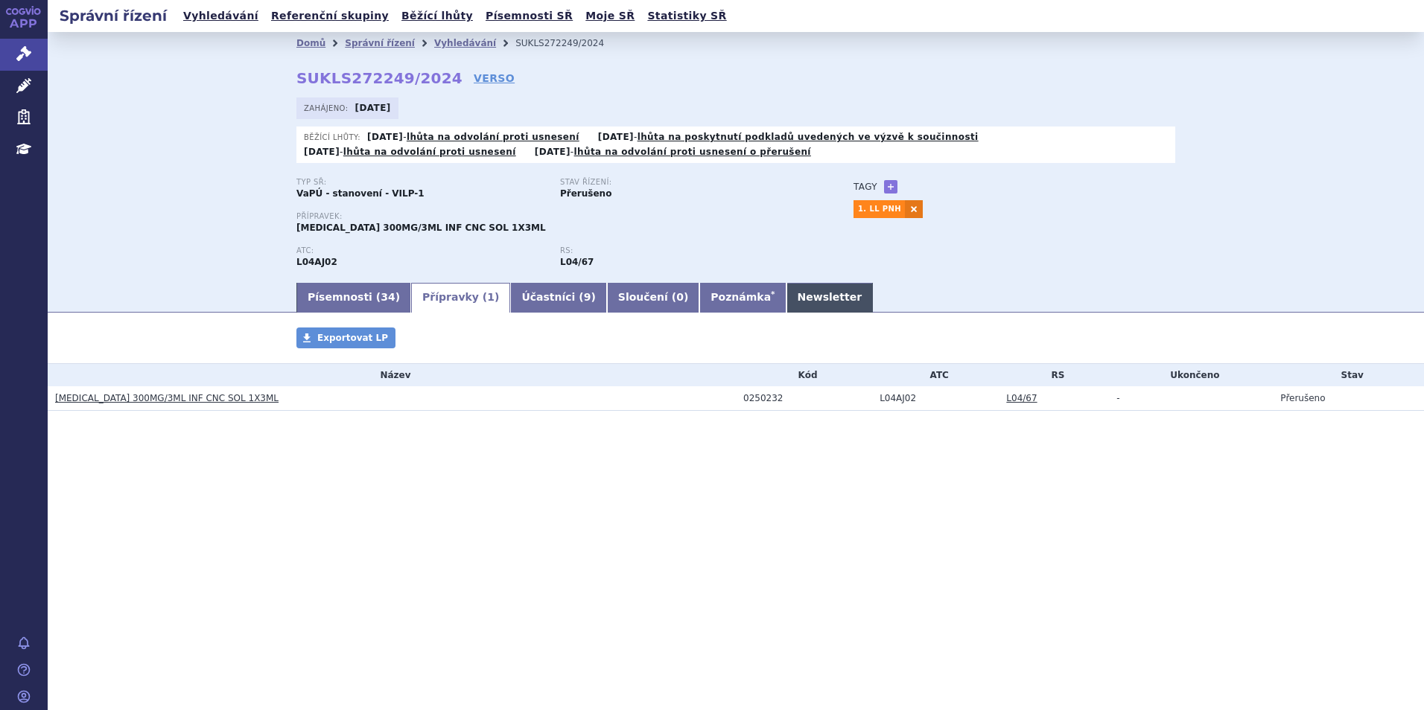
click at [786, 296] on link "Newsletter" at bounding box center [829, 298] width 87 height 30
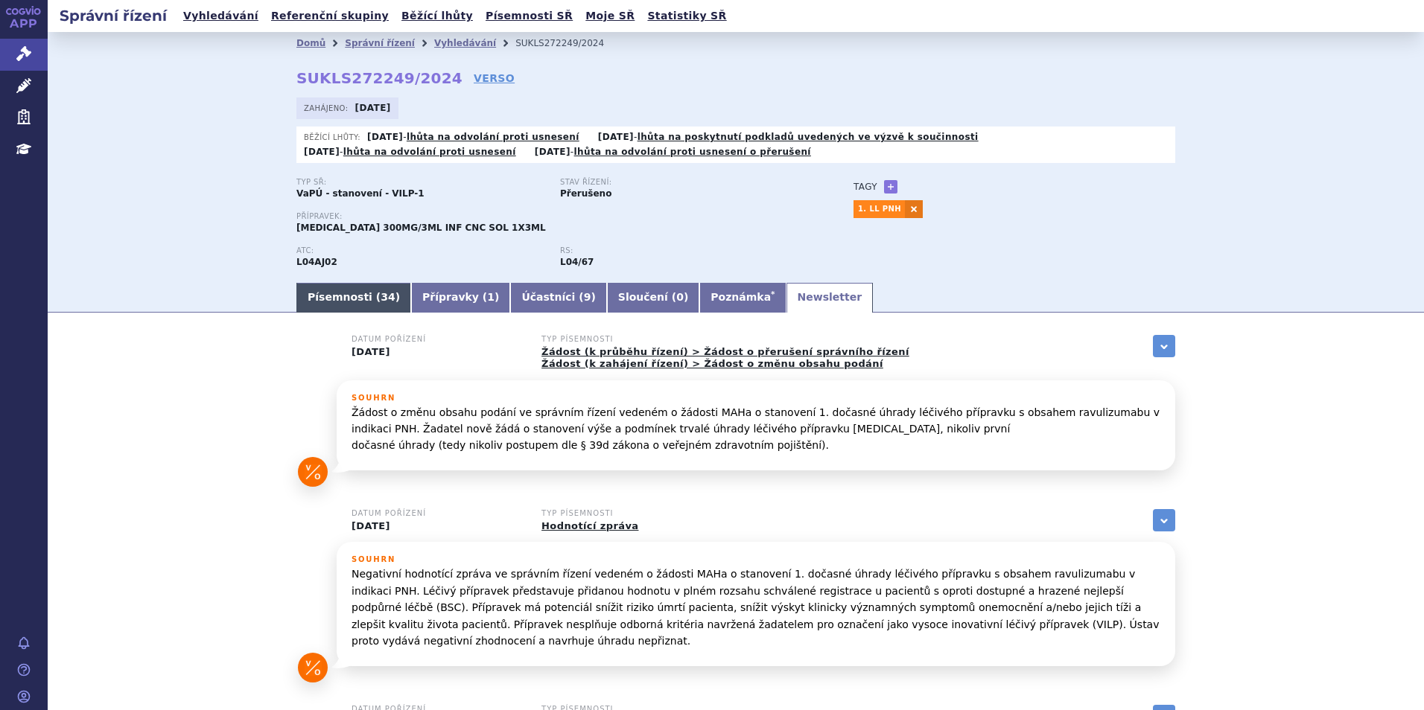
click at [370, 310] on link "Písemnosti ( 34 )" at bounding box center [353, 298] width 115 height 30
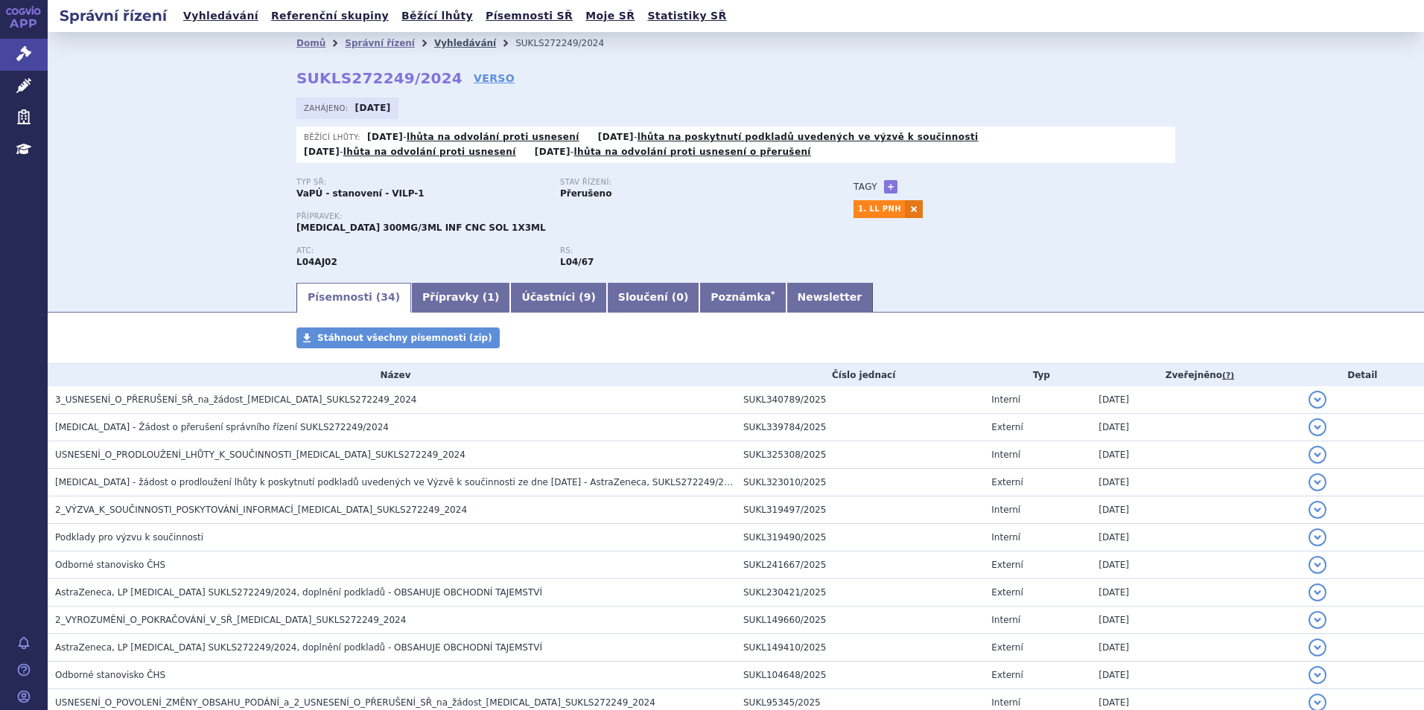
click at [434, 45] on link "Vyhledávání" at bounding box center [465, 43] width 62 height 10
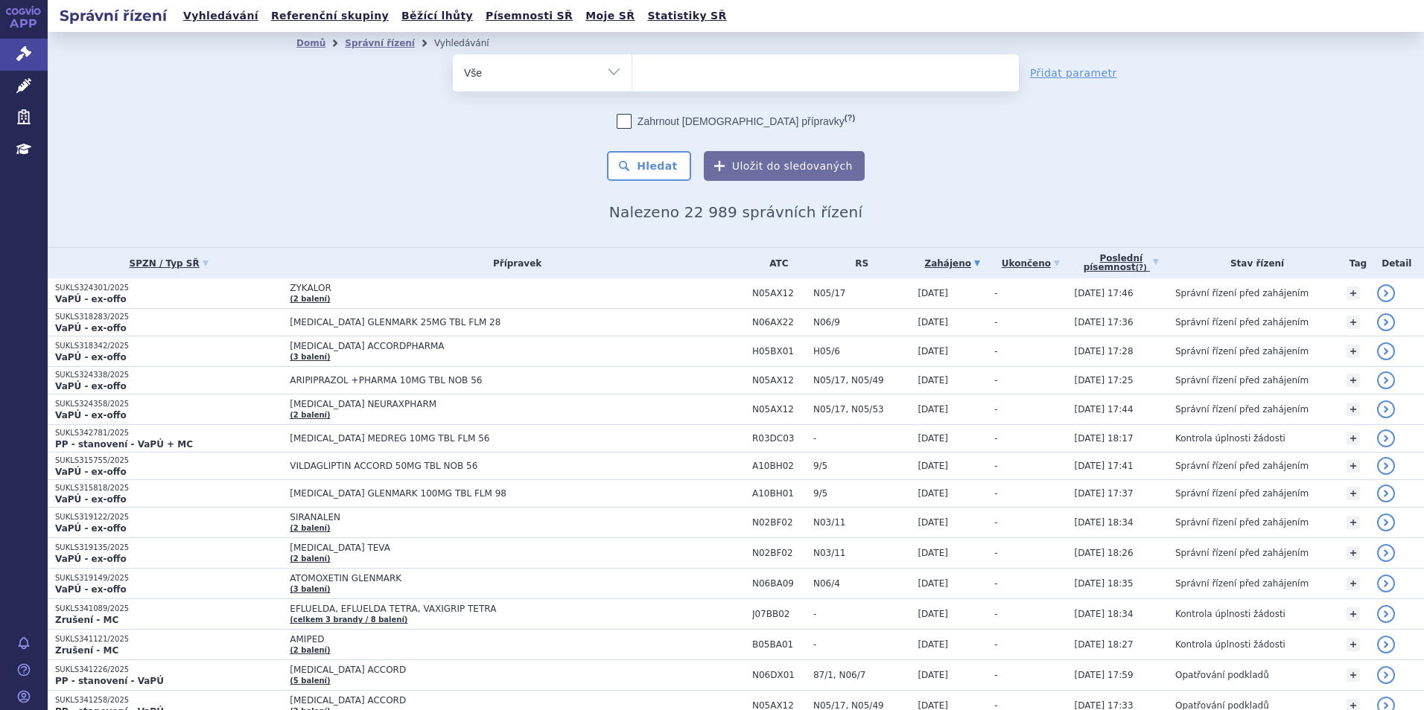
click at [643, 66] on input "search" at bounding box center [647, 71] width 8 height 19
type input "imfi"
type input "imfin"
type input "imfinzi"
select select "imfinzi"
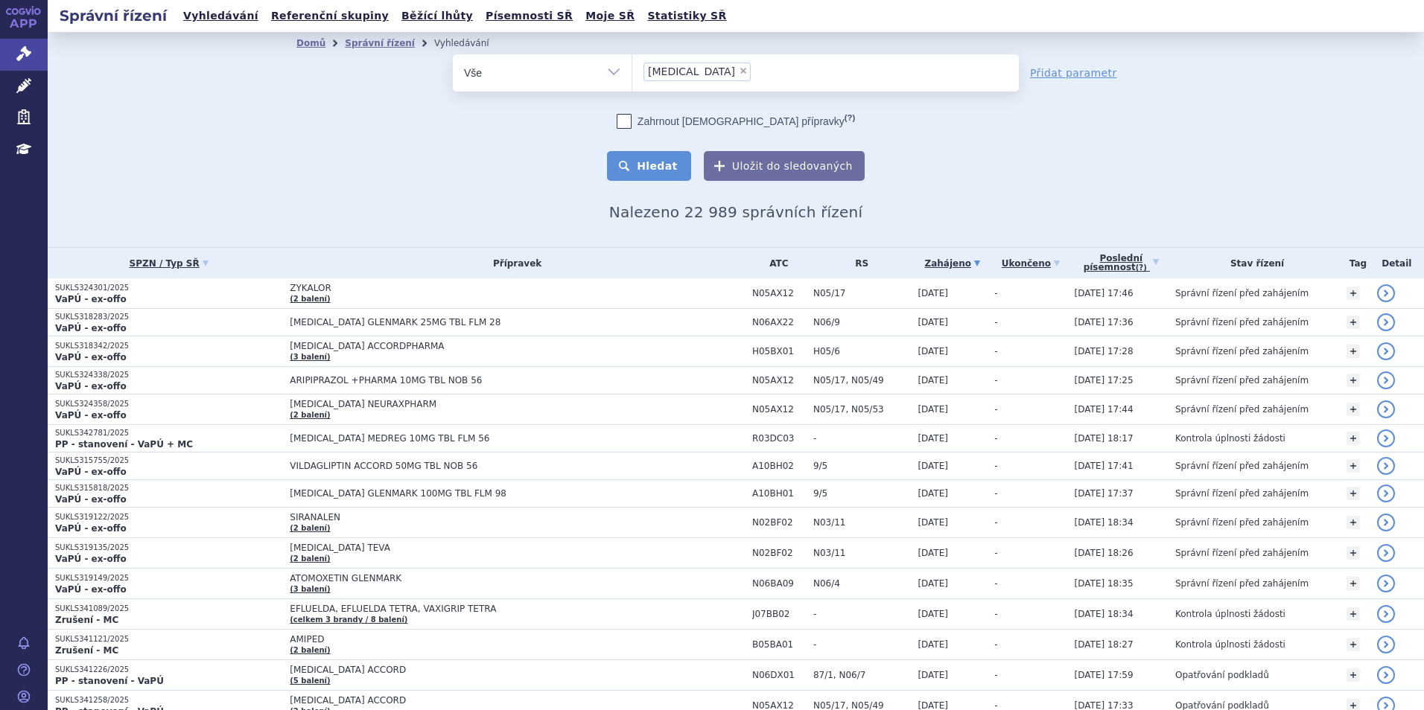
click at [647, 177] on button "Hledat" at bounding box center [649, 166] width 84 height 30
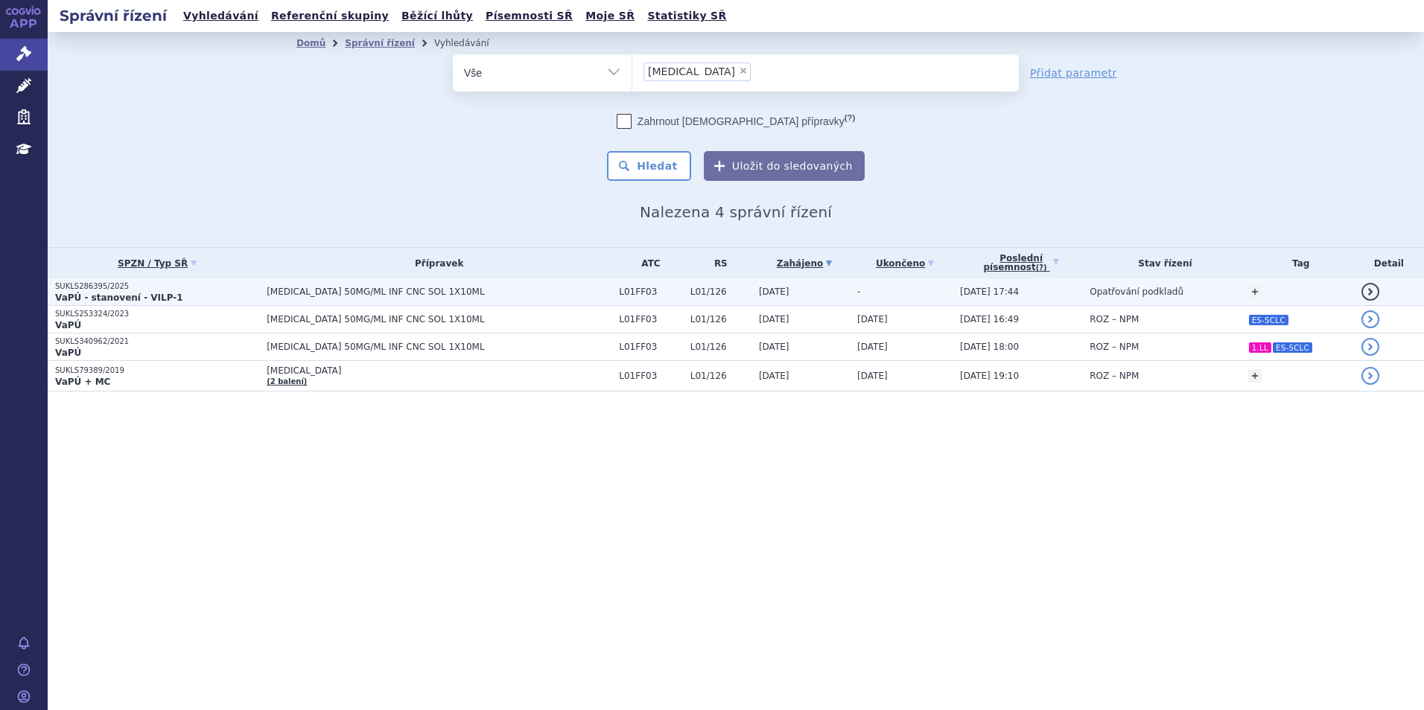
click at [526, 290] on span "[MEDICAL_DATA] 50MG/ML INF CNC SOL 1X10ML" at bounding box center [439, 292] width 345 height 10
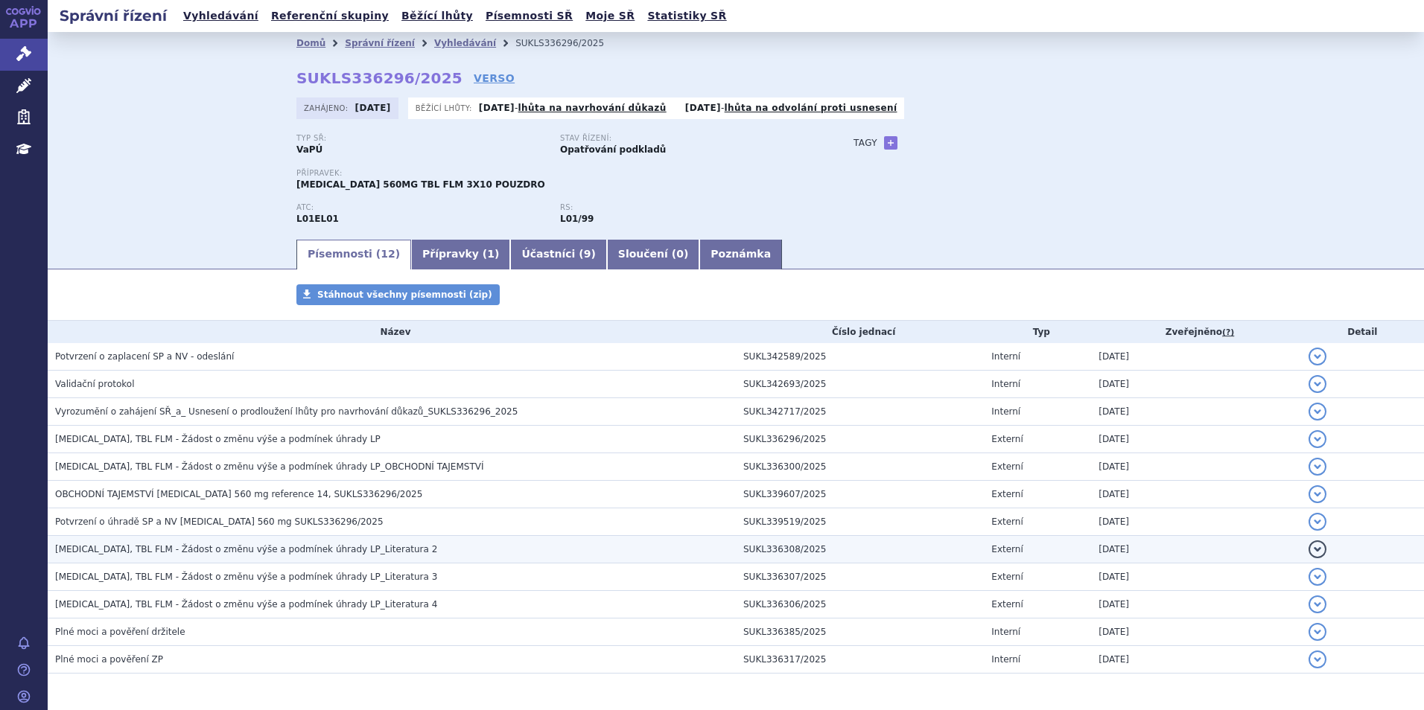
click at [389, 544] on h3 "[MEDICAL_DATA], TBL FLM - Žádost o změnu výše a podmínek úhrady LP_Literatura 2" at bounding box center [395, 549] width 681 height 15
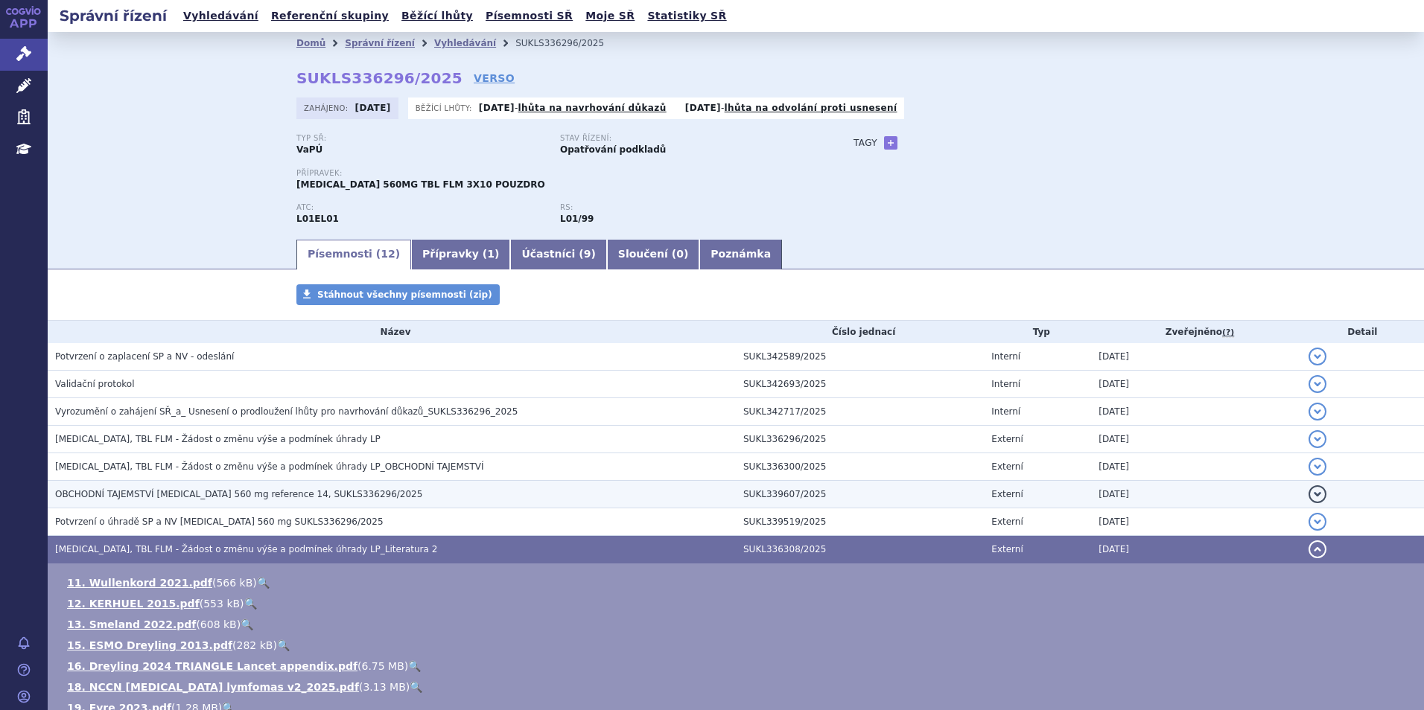
click at [194, 498] on span "OBCHODNÍ TAJEMSTVÍ [MEDICAL_DATA] 560 mg reference 14, SUKLS336296/2025" at bounding box center [238, 494] width 367 height 10
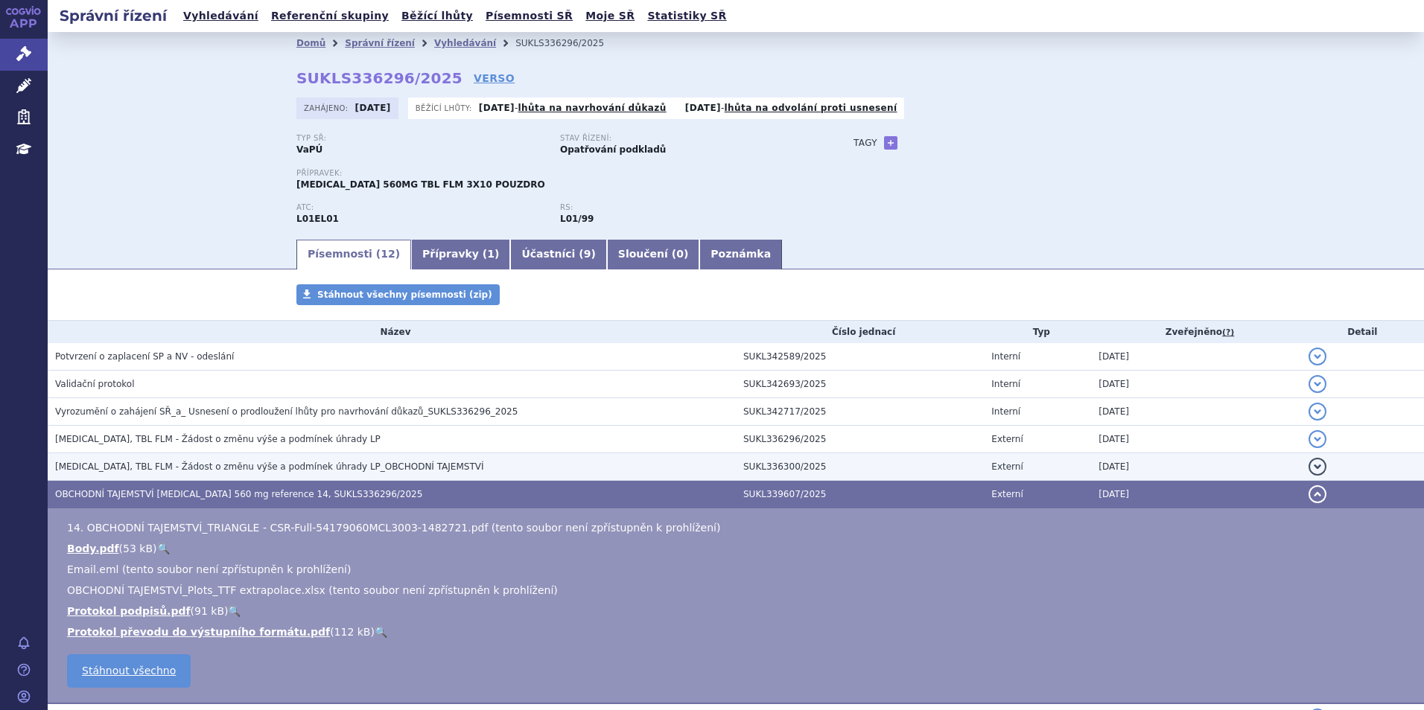
click at [253, 466] on span "IMBRUVICA, TBL FLM - Žádost o změnu výše a podmínek úhrady LP_OBCHODNÍ TAJEMSTVÍ" at bounding box center [269, 467] width 429 height 10
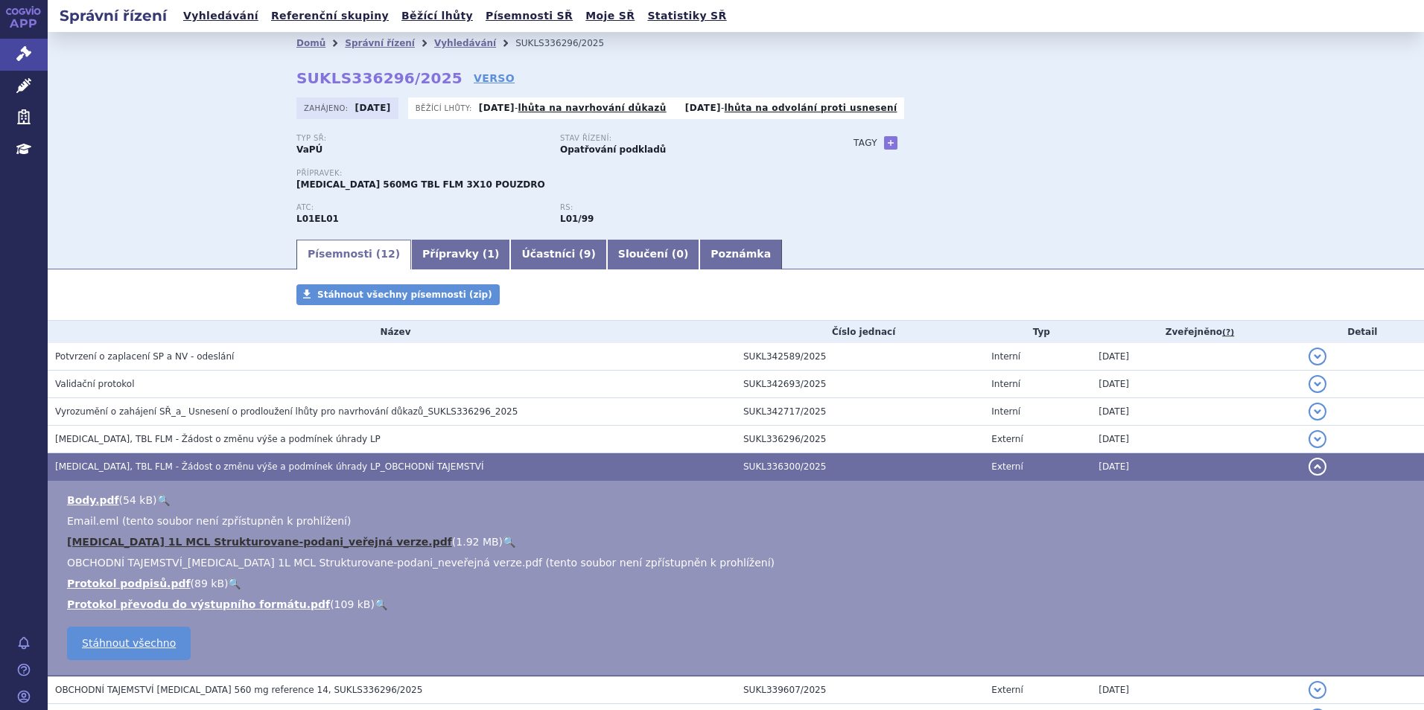
click at [328, 545] on link "IMBRUVICA 1L MCL Strukturovane-podani_veřejná verze.pdf" at bounding box center [259, 542] width 385 height 12
click at [890, 147] on div "Tagy + Přidat" at bounding box center [998, 143] width 351 height 18
click at [884, 141] on link "+" at bounding box center [890, 142] width 13 height 13
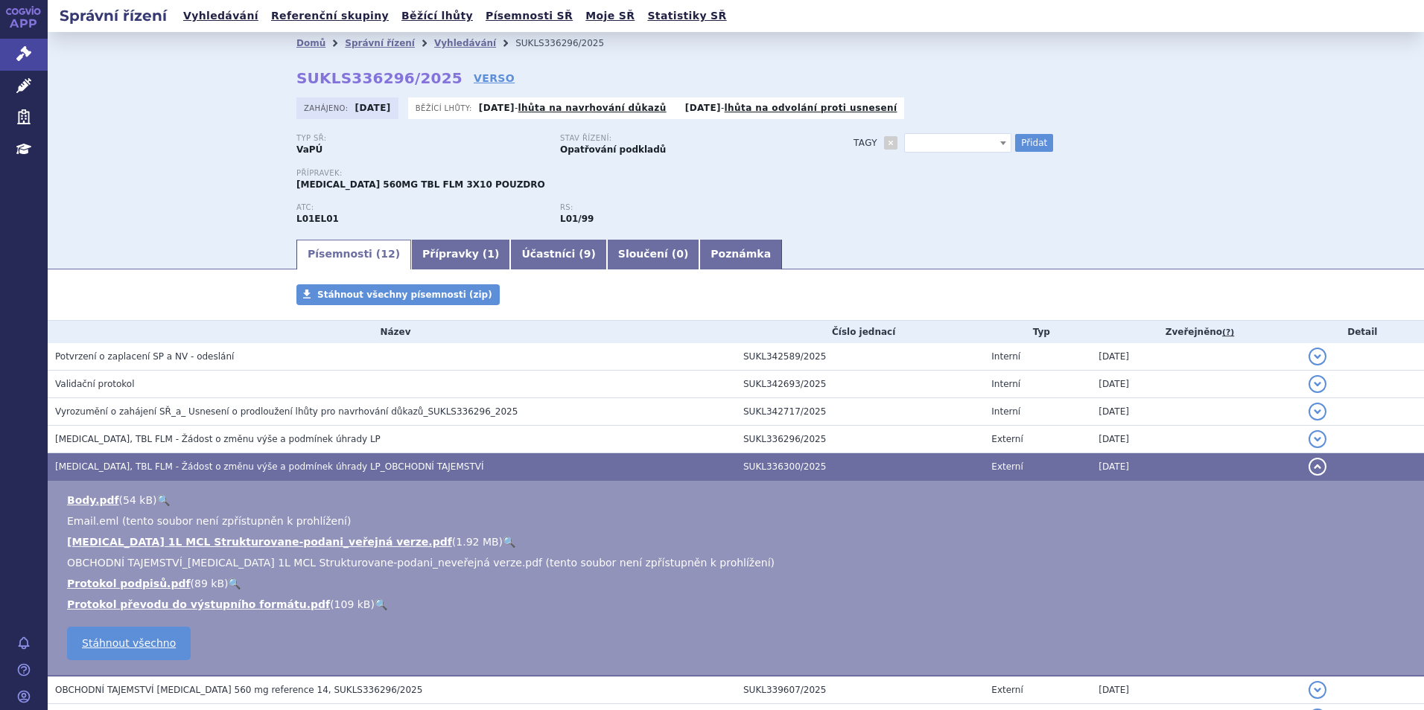
click at [923, 147] on span at bounding box center [957, 142] width 107 height 19
type input "1L MCL"
click at [1016, 138] on button "Přidat" at bounding box center [1034, 143] width 38 height 18
select select
click at [981, 95] on div "Domů Správní řízení Vyhledávání SUKLS336296/2025 SUKLS336296/2025 VERSO Zahájen…" at bounding box center [736, 145] width 938 height 183
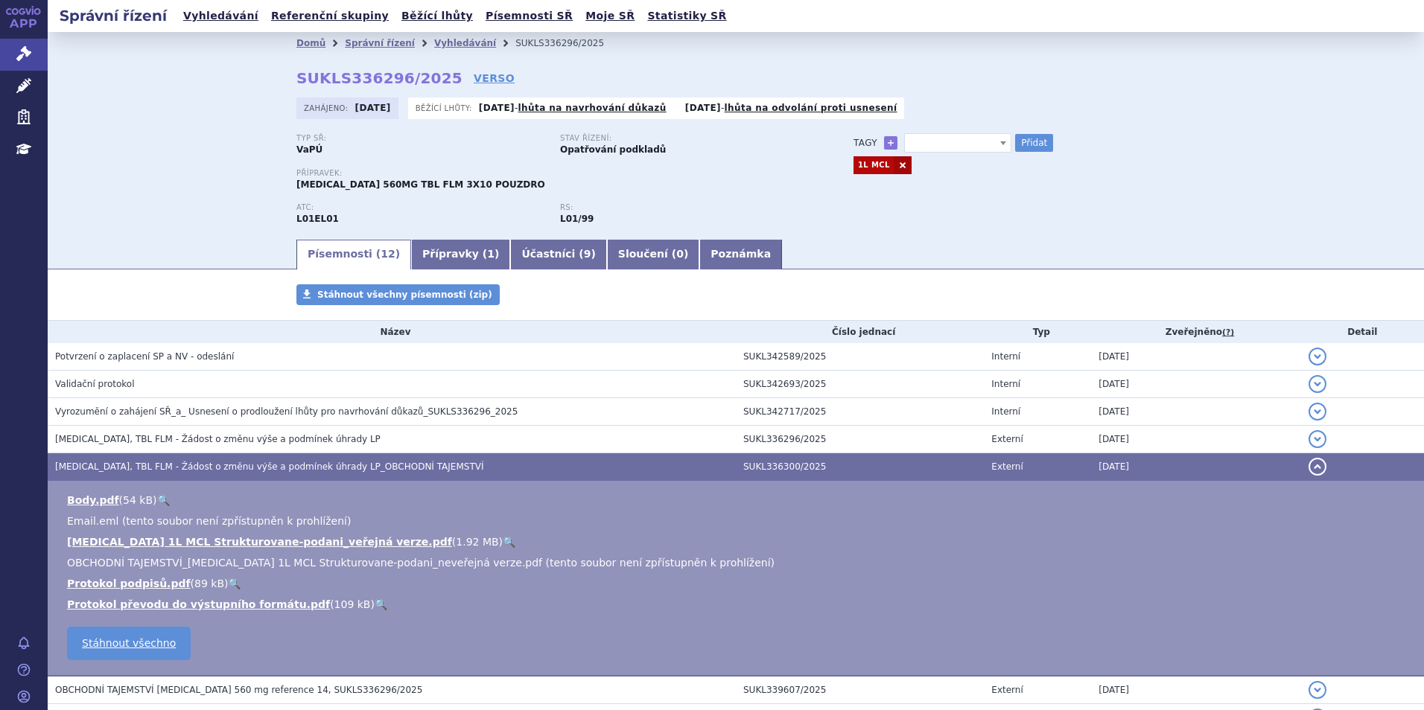
click at [216, 187] on div "Domů Správní řízení Vyhledávání SUKLS336296/2025 SUKLS336296/2025 VERSO Zahájen…" at bounding box center [736, 134] width 1376 height 205
click at [424, 255] on link "Přípravky ( 1 )" at bounding box center [460, 255] width 99 height 30
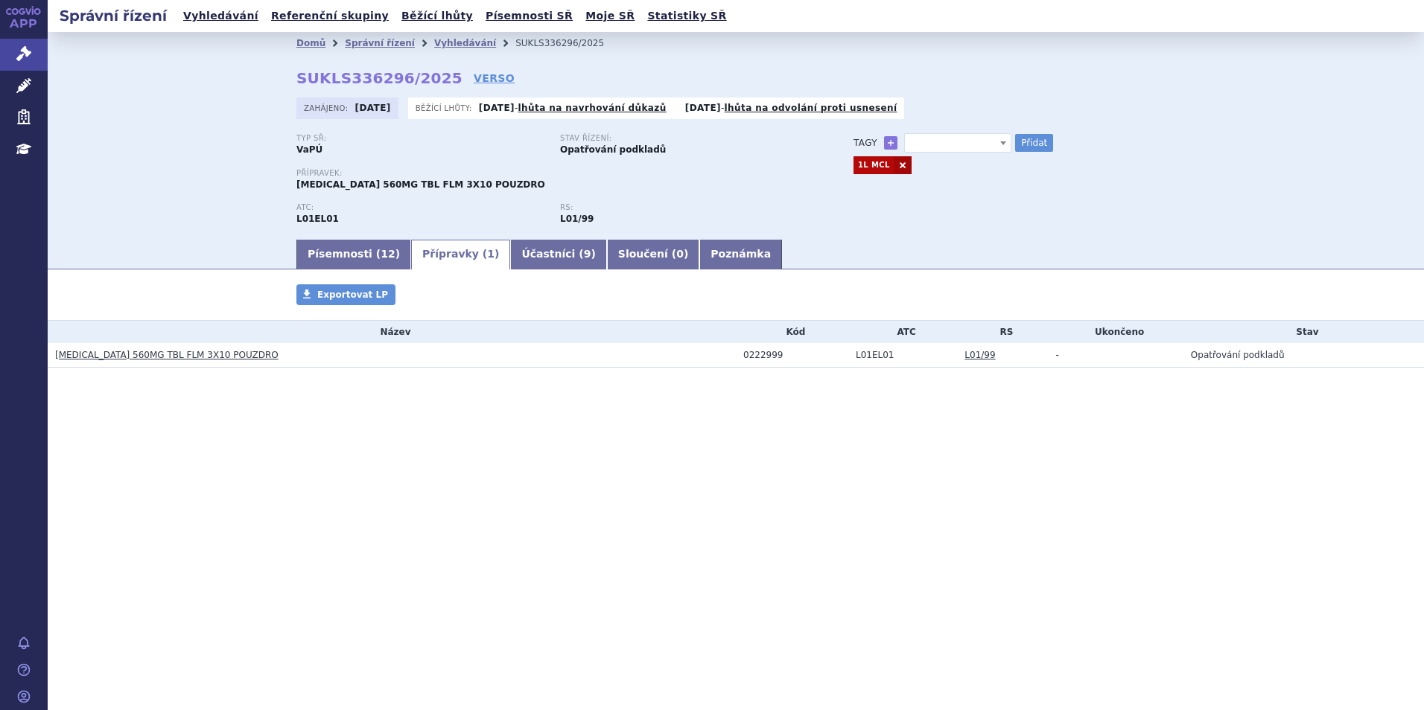
click at [232, 350] on link "IMBRUVICA 560MG TBL FLM 3X10 POUZDRO" at bounding box center [166, 355] width 223 height 10
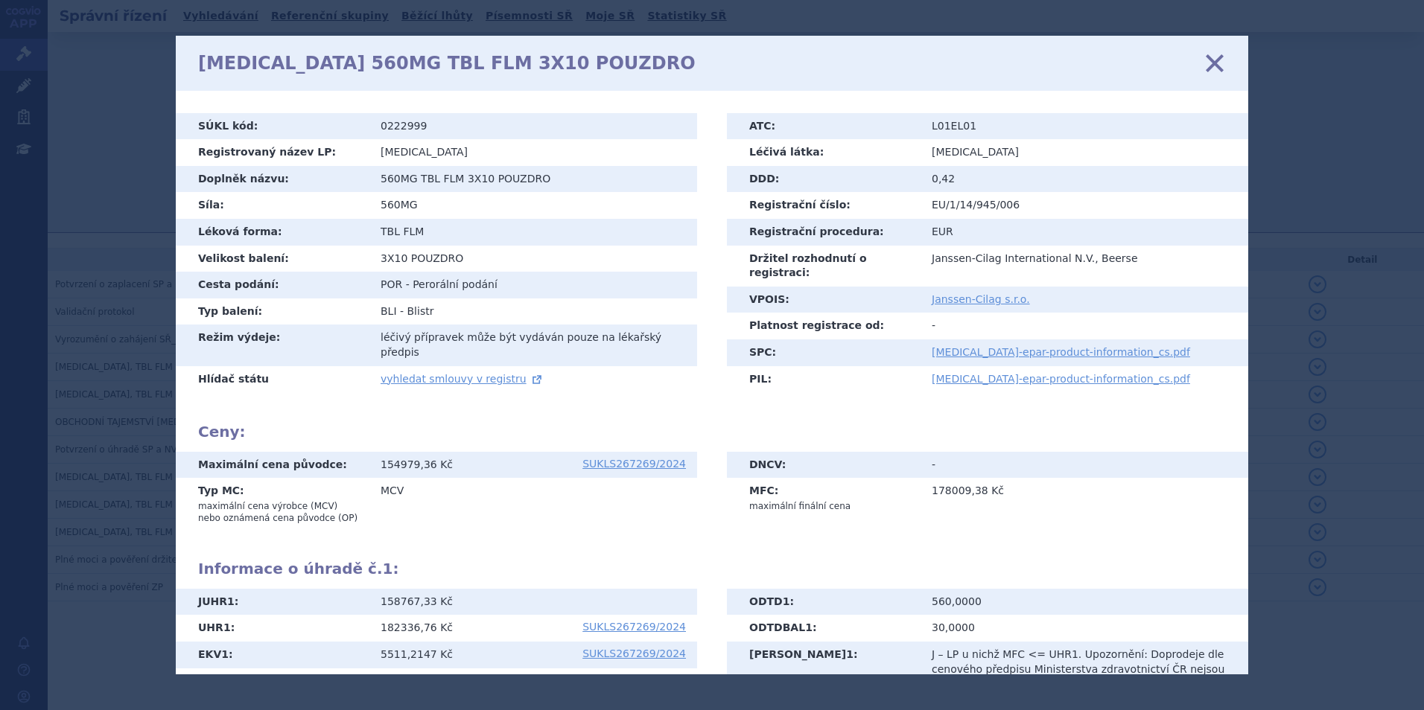
scroll to position [139, 0]
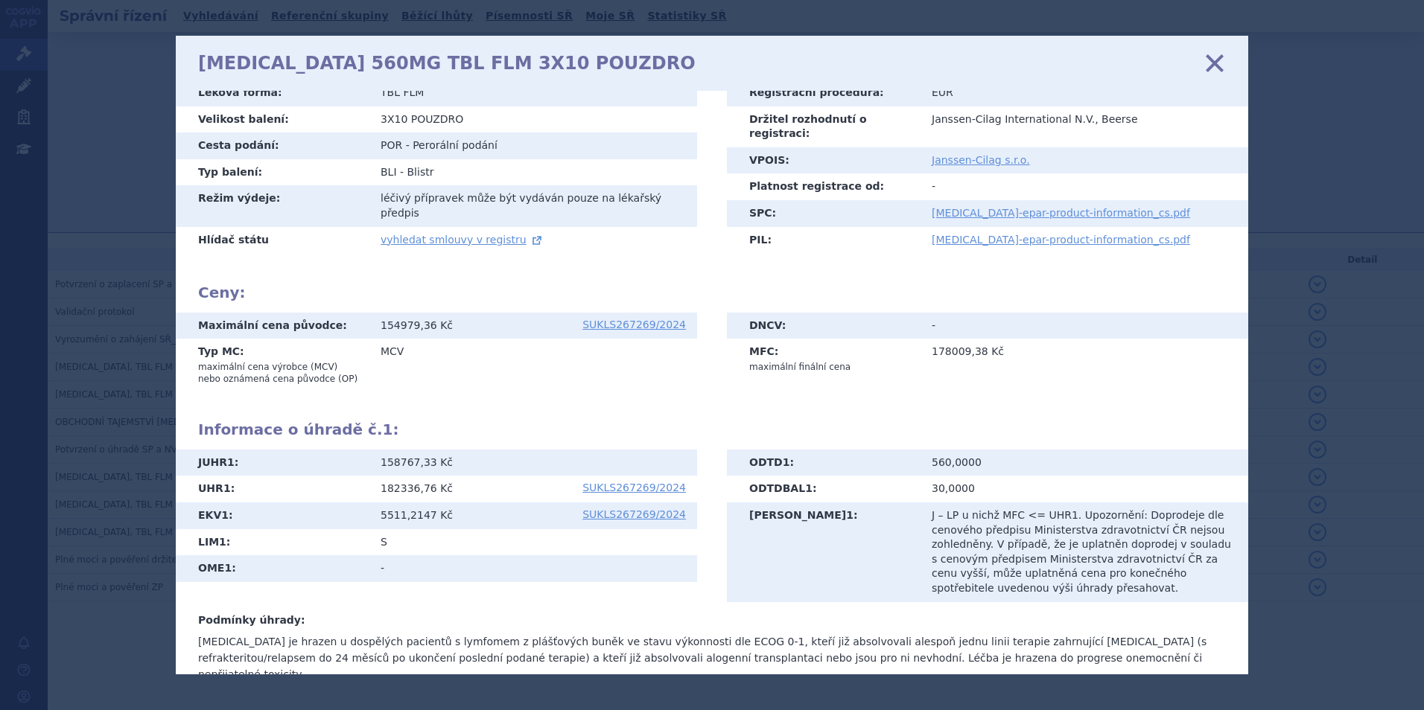
click at [1216, 63] on icon at bounding box center [1214, 62] width 31 height 31
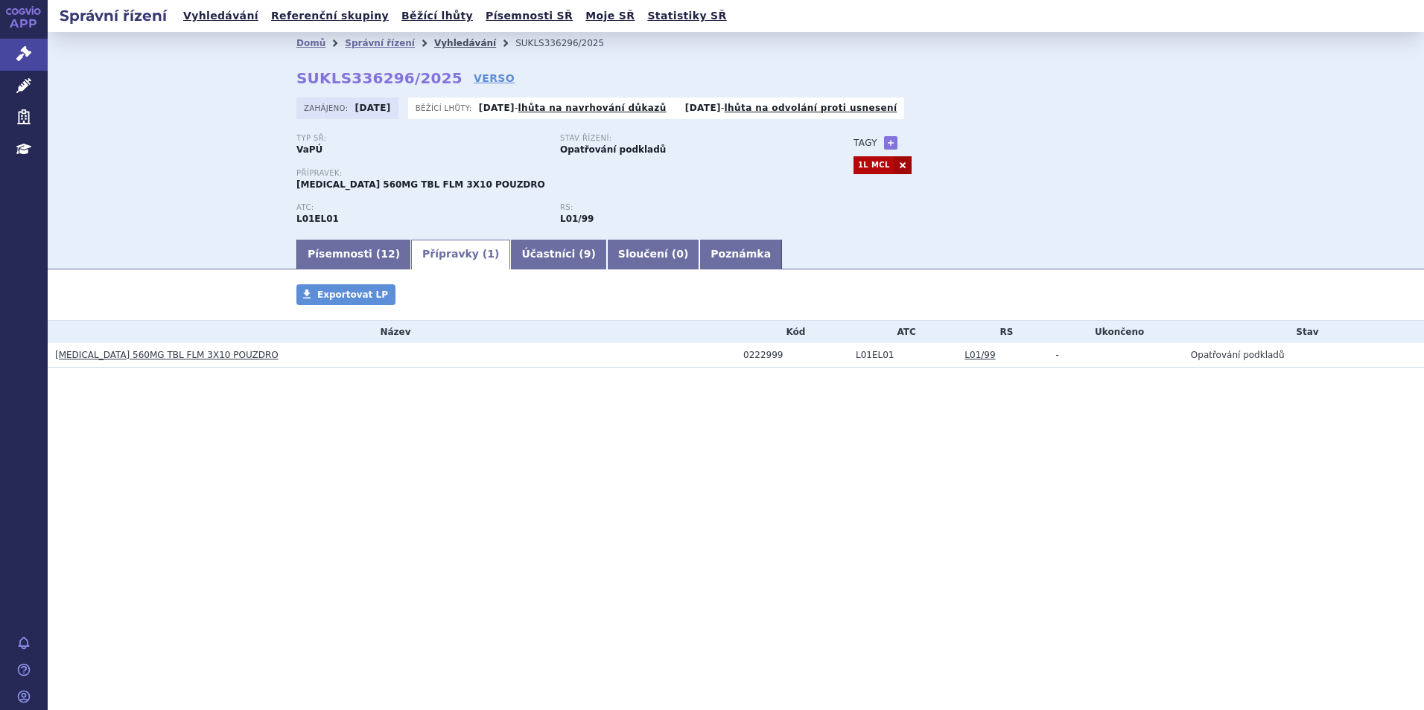
click at [451, 42] on link "Vyhledávání" at bounding box center [465, 43] width 62 height 10
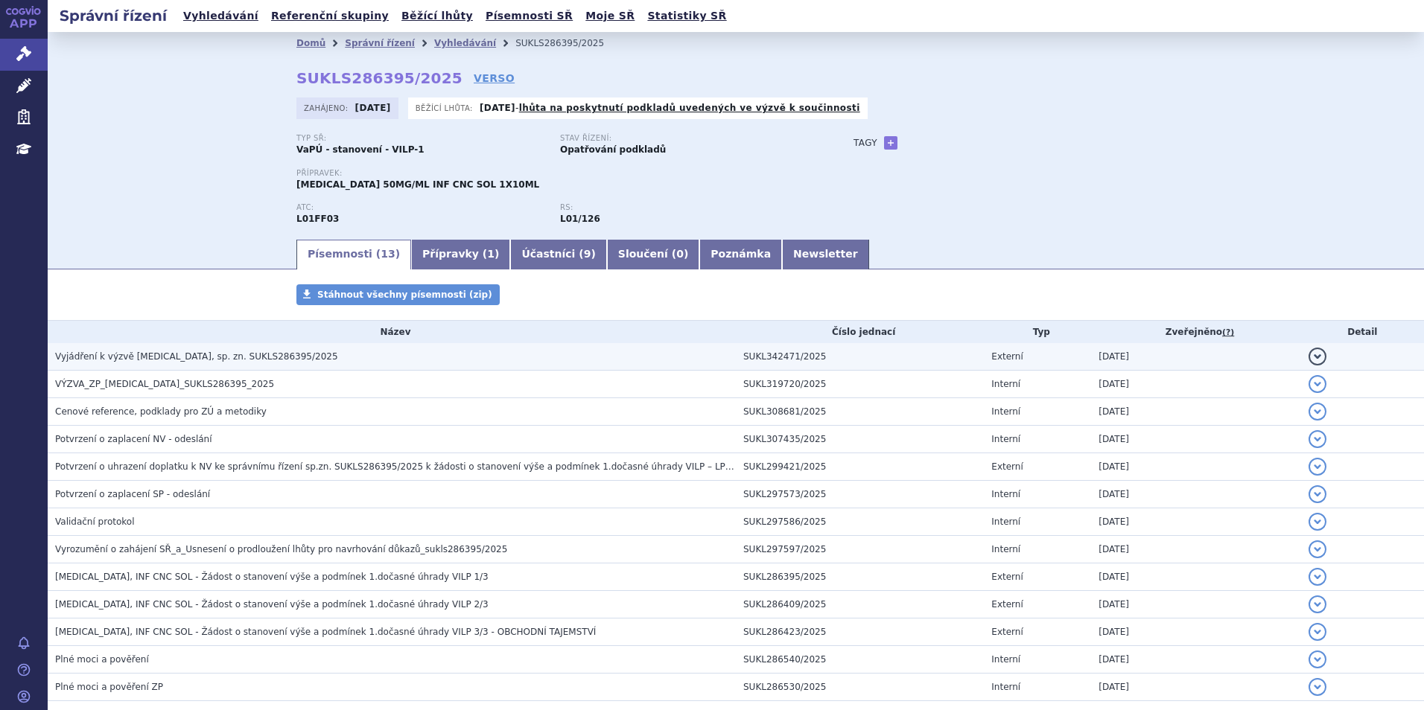
click at [459, 362] on h3 "Vyjádření k výzvě [MEDICAL_DATA], sp. zn. SUKLS286395/2025" at bounding box center [395, 356] width 681 height 15
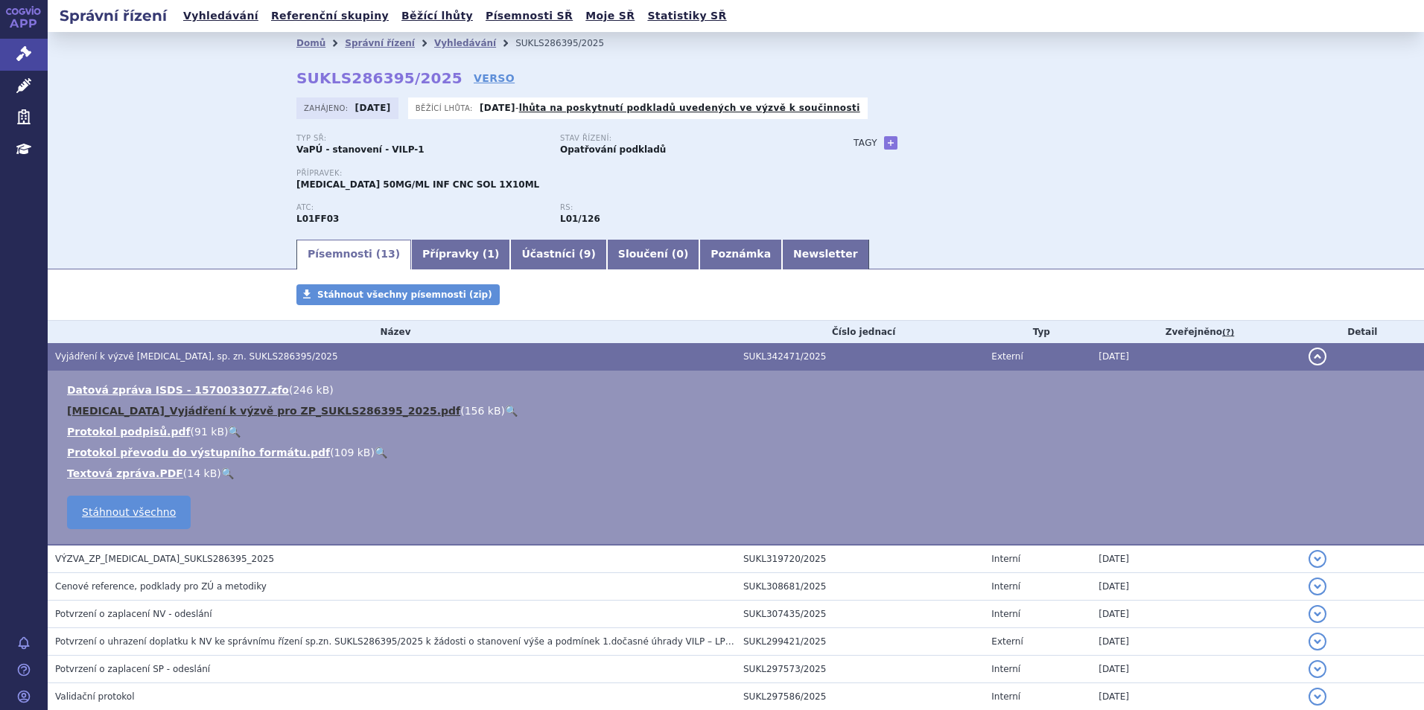
click at [344, 406] on link "[MEDICAL_DATA]_Vyjádření k výzvě pro ZP_SUKLS286395_2025.pdf" at bounding box center [263, 411] width 393 height 12
